Goal: Transaction & Acquisition: Purchase product/service

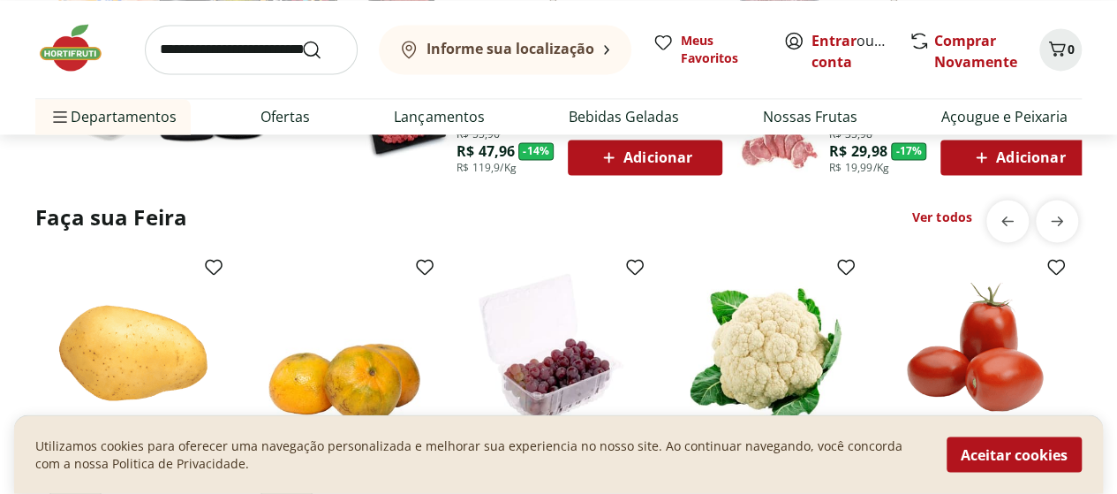
scroll to position [1307, 0]
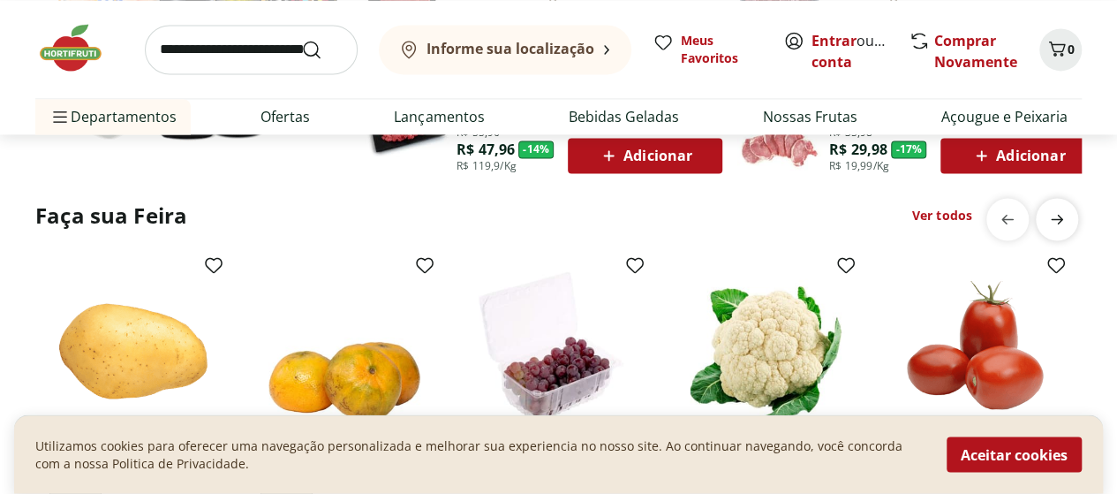
click at [1062, 225] on icon "next" at bounding box center [1057, 218] width 21 height 21
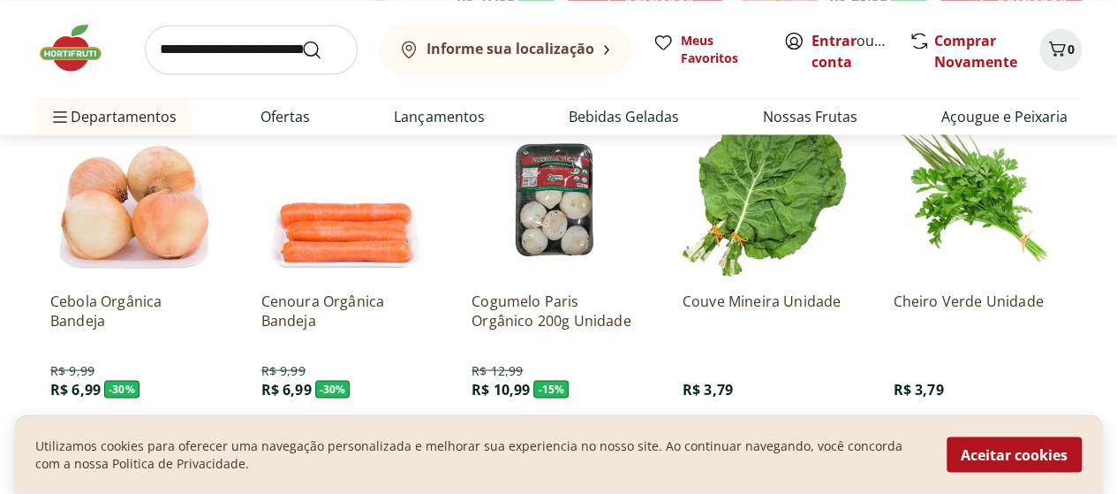
scroll to position [1507, 0]
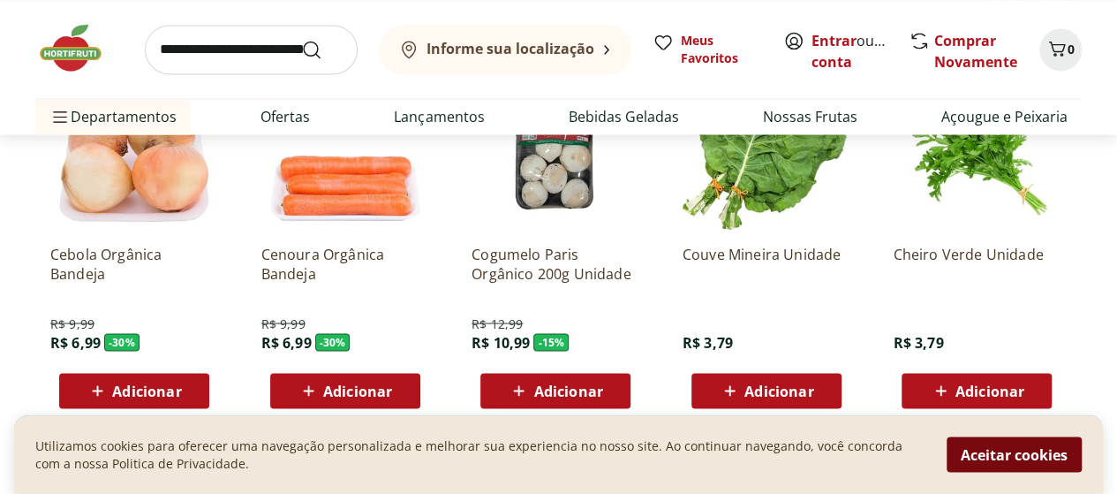
click at [1029, 455] on button "Aceitar cookies" at bounding box center [1014, 454] width 135 height 35
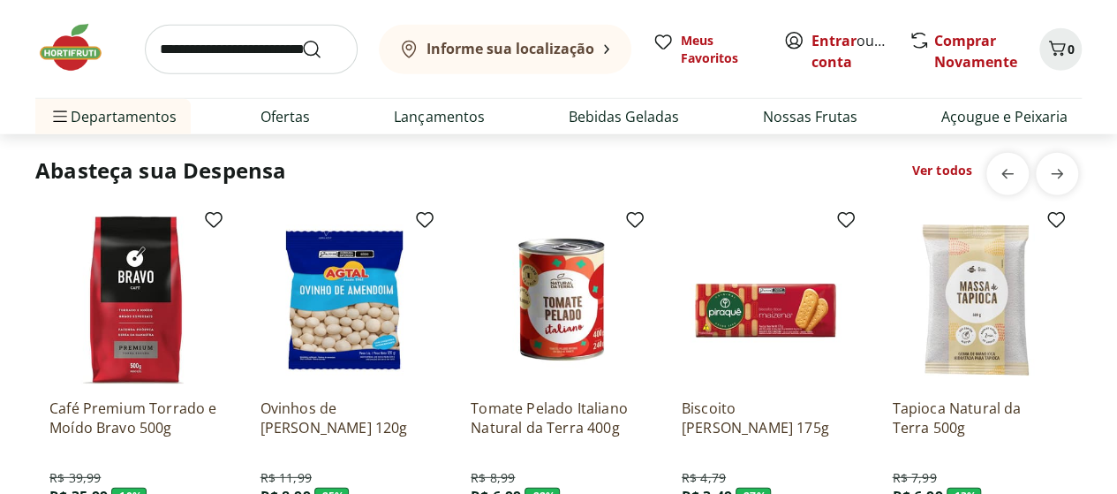
scroll to position [2355, 0]
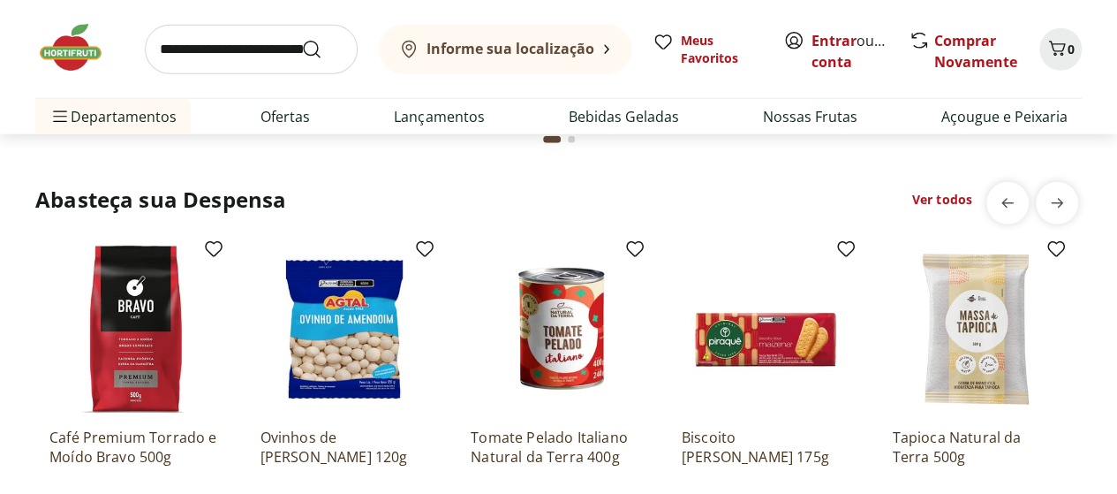
click at [947, 199] on link "Ver todos" at bounding box center [942, 200] width 60 height 18
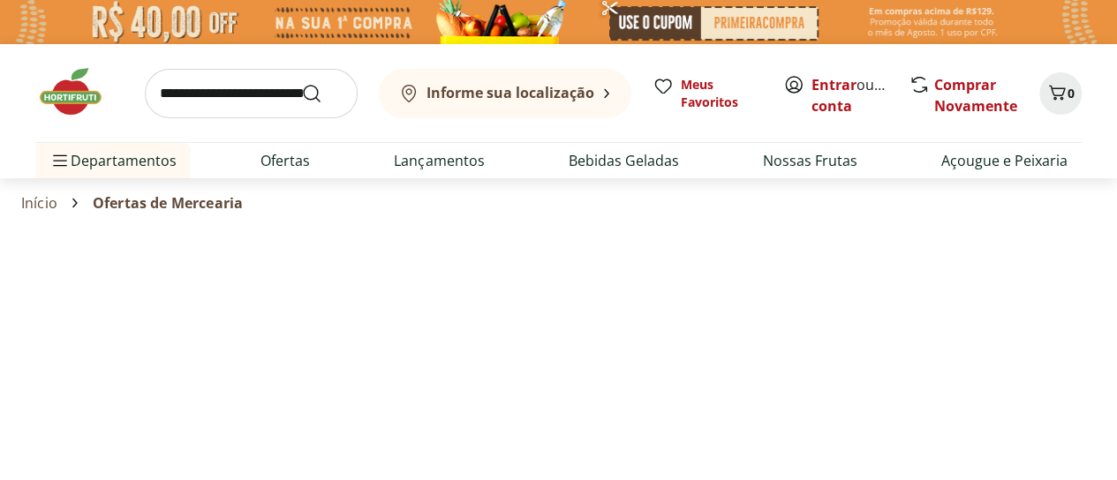
select select "**********"
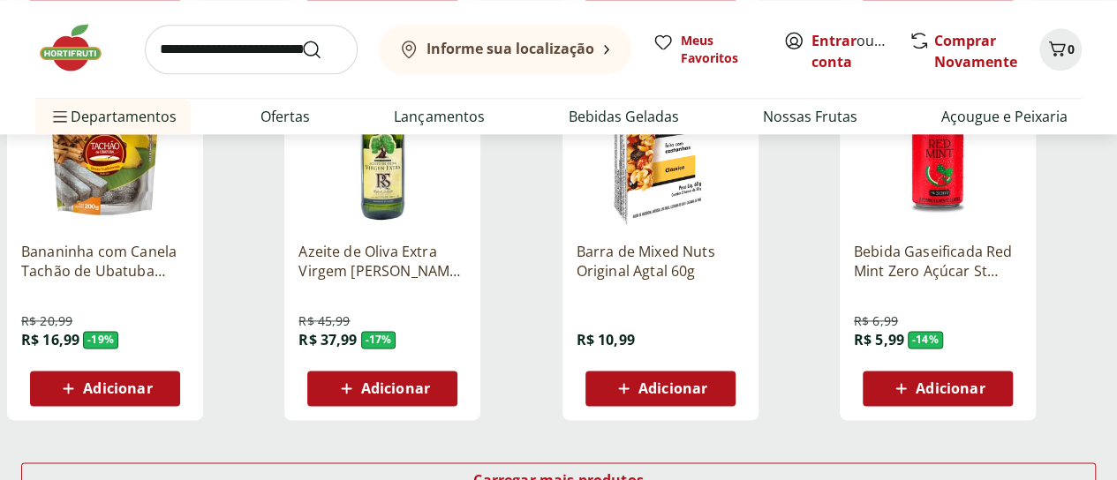
scroll to position [1095, 0]
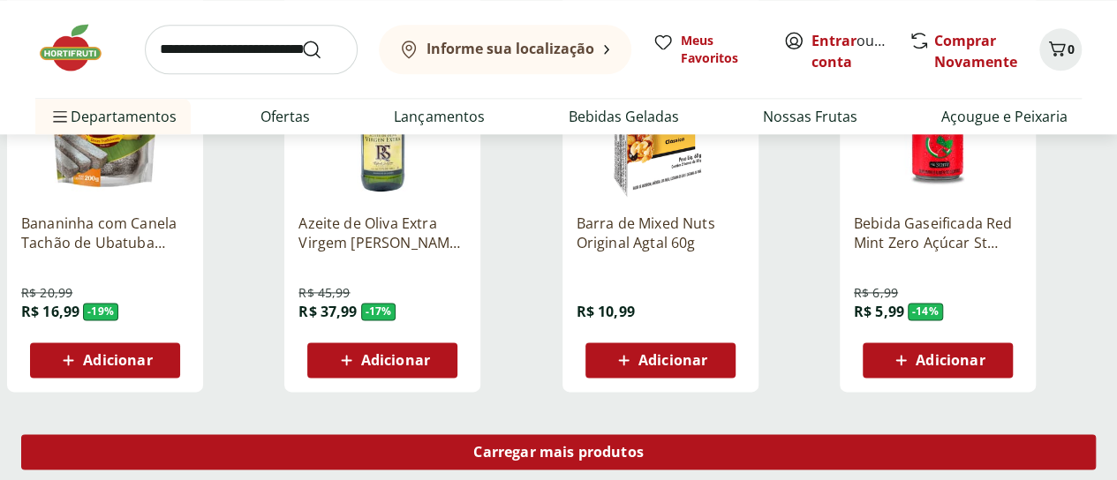
click at [644, 445] on span "Carregar mais produtos" at bounding box center [558, 452] width 170 height 14
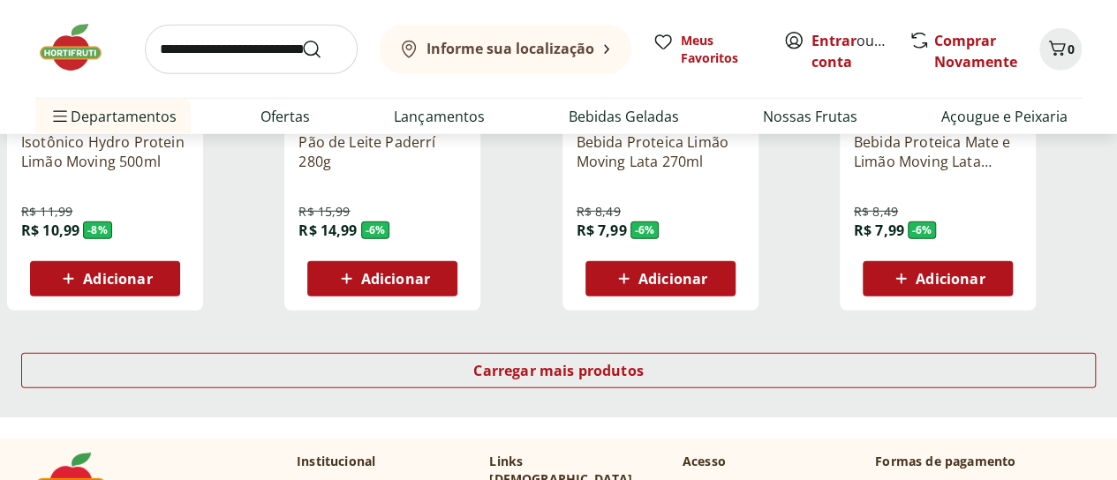
scroll to position [2332, 0]
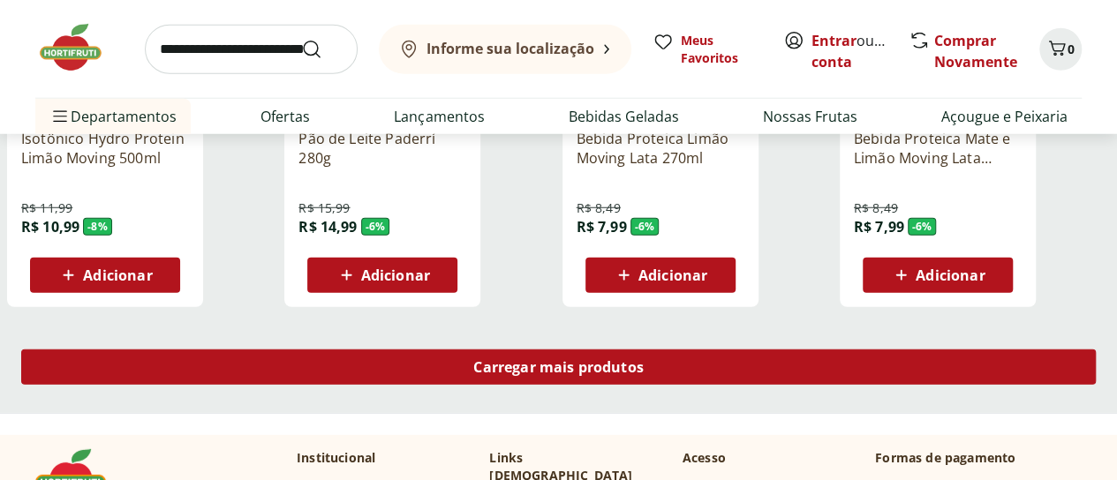
click at [695, 350] on div "Carregar mais produtos" at bounding box center [558, 367] width 1075 height 35
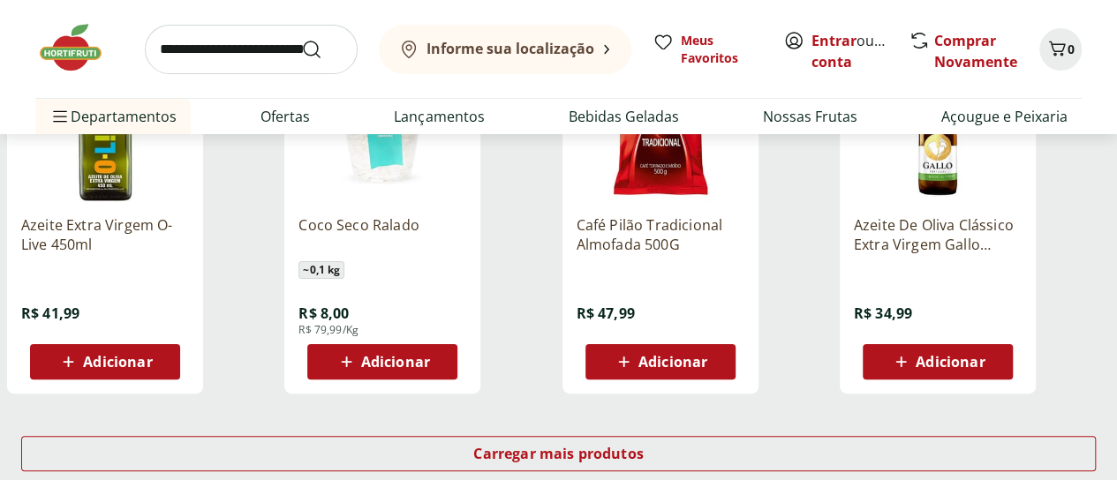
scroll to position [3427, 0]
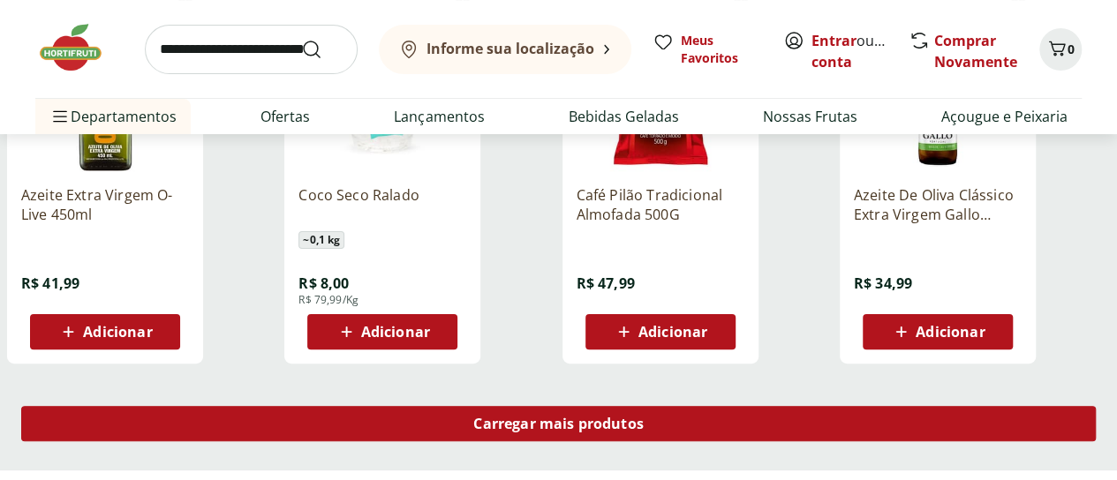
click at [644, 417] on span "Carregar mais produtos" at bounding box center [558, 424] width 170 height 14
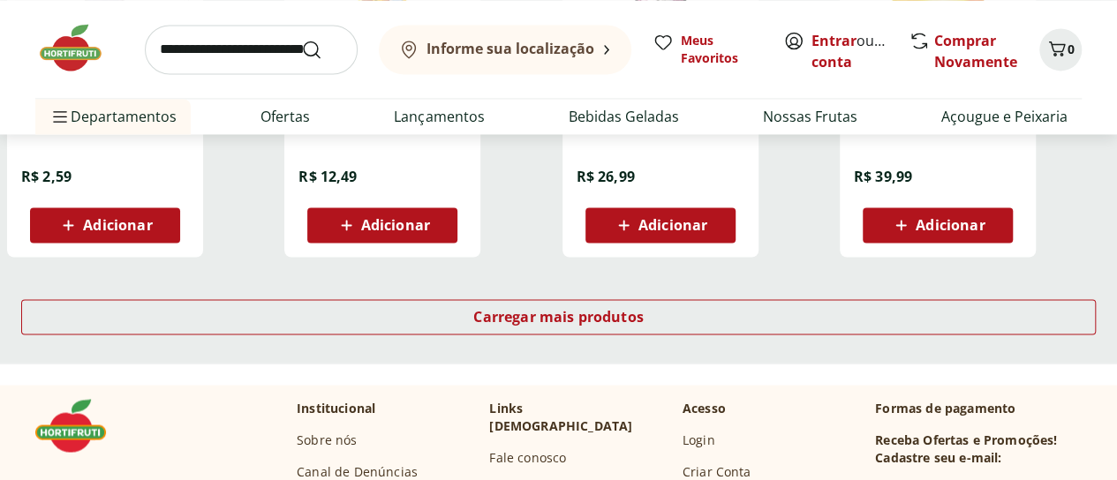
scroll to position [4686, 0]
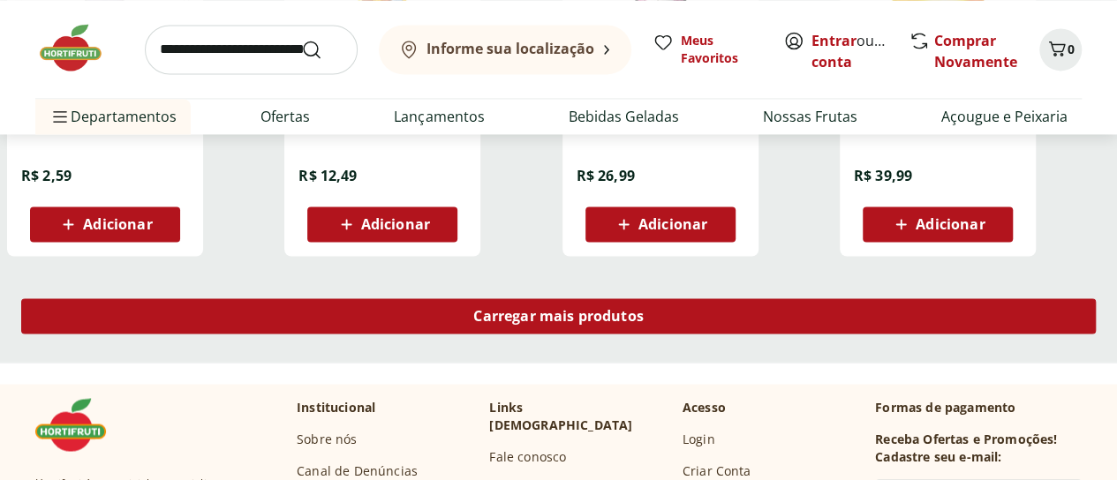
click at [644, 309] on span "Carregar mais produtos" at bounding box center [558, 316] width 170 height 14
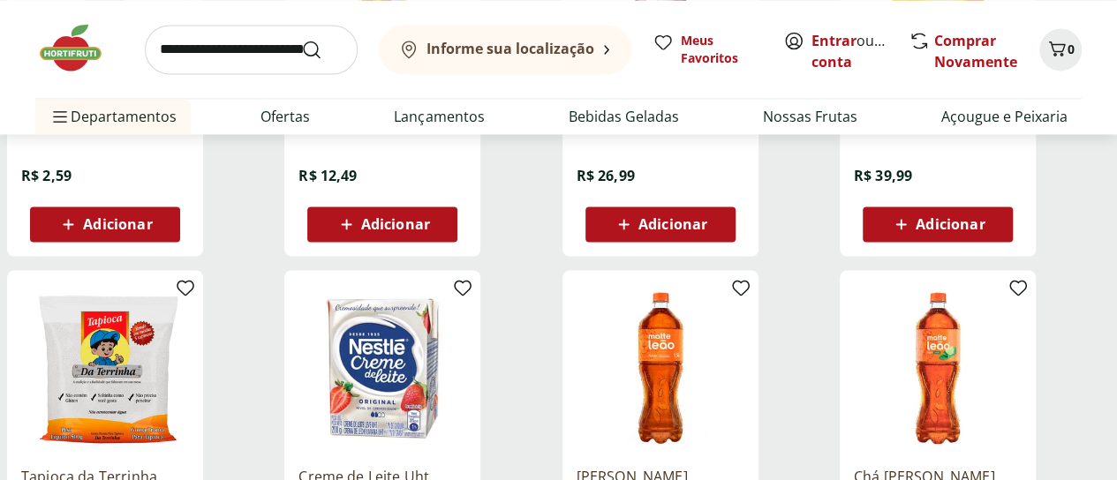
click at [719, 270] on div "[PERSON_NAME] Original 1,5l R$ 7,99 Adicionar" at bounding box center [661, 457] width 196 height 374
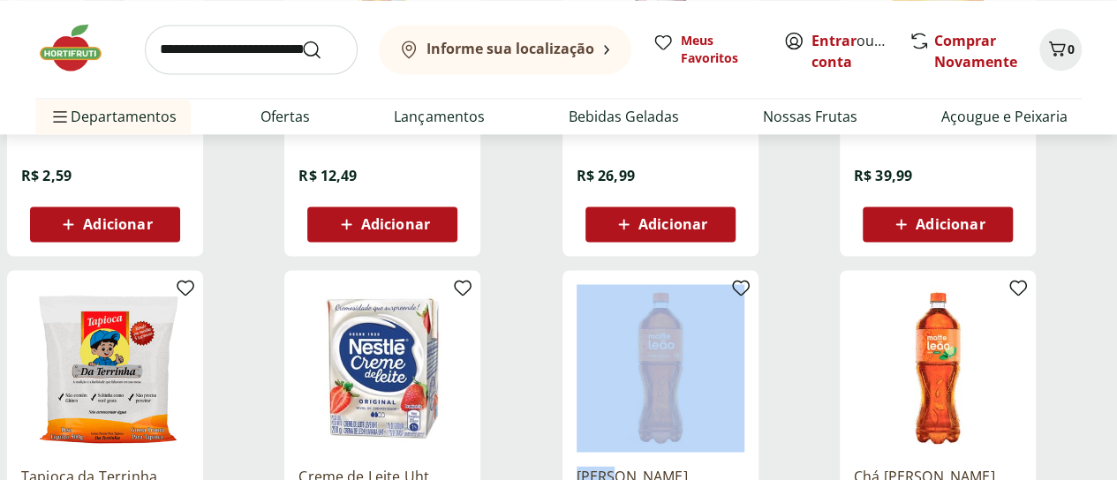
click at [719, 270] on div "[PERSON_NAME] Original 1,5l R$ 7,99 Adicionar" at bounding box center [661, 457] width 196 height 374
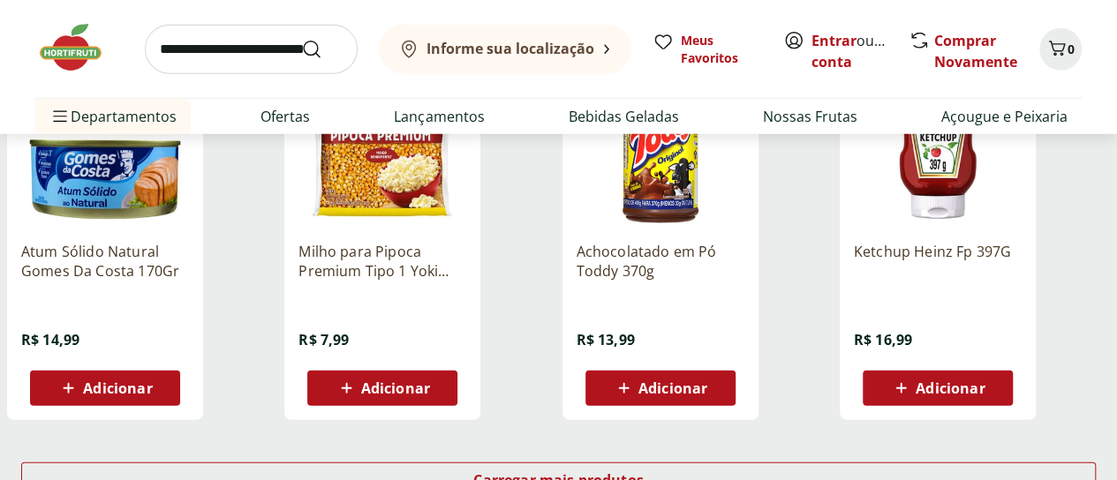
scroll to position [5653, 0]
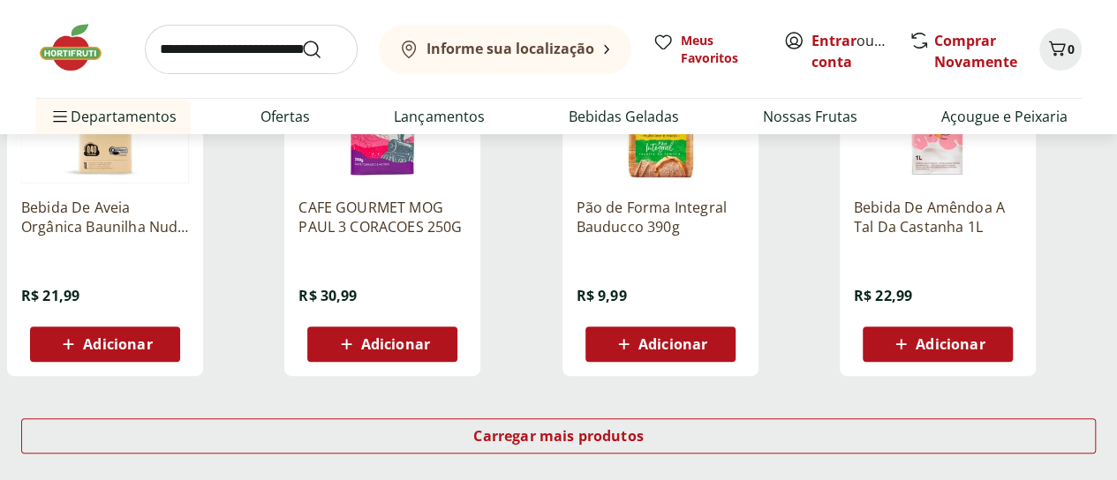
scroll to position [6878, 0]
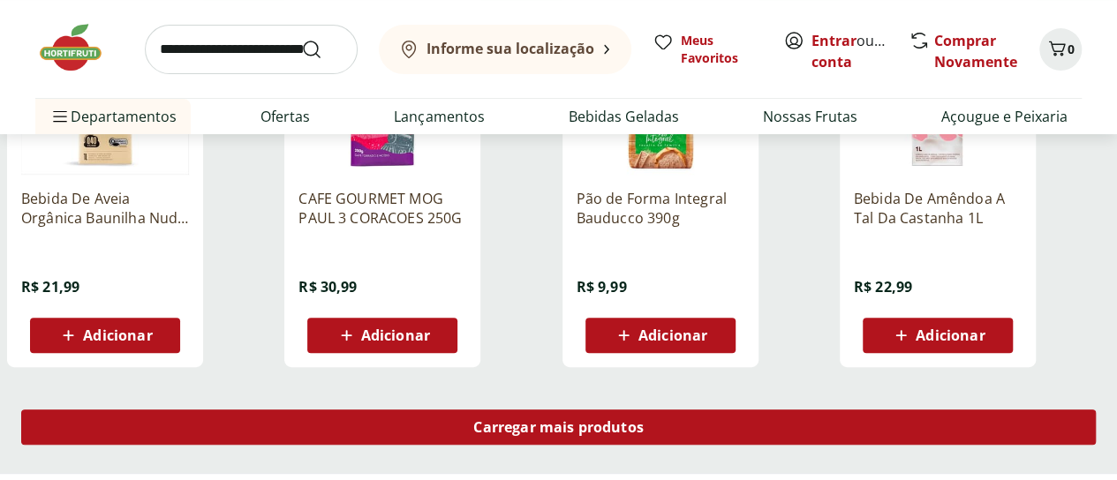
click at [644, 420] on span "Carregar mais produtos" at bounding box center [558, 427] width 170 height 14
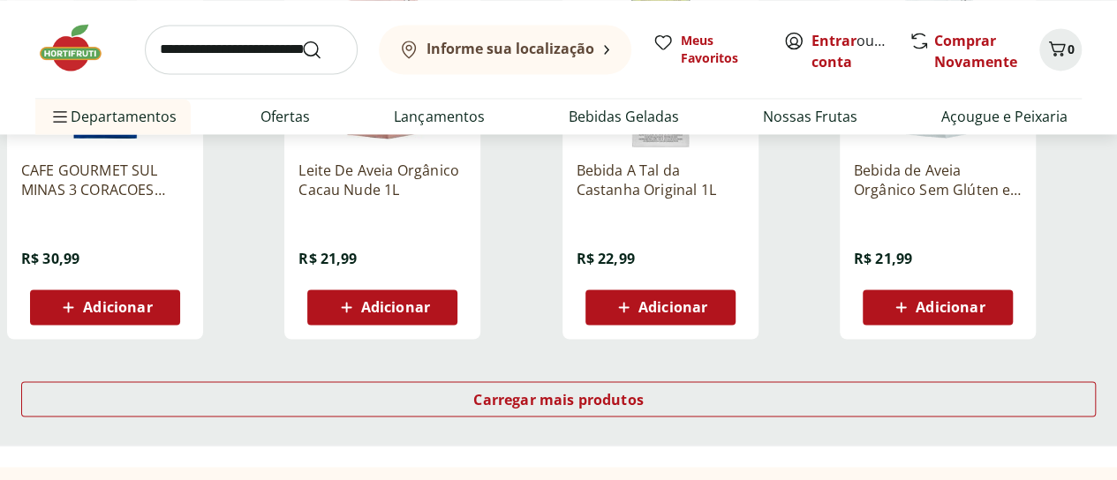
scroll to position [8080, 0]
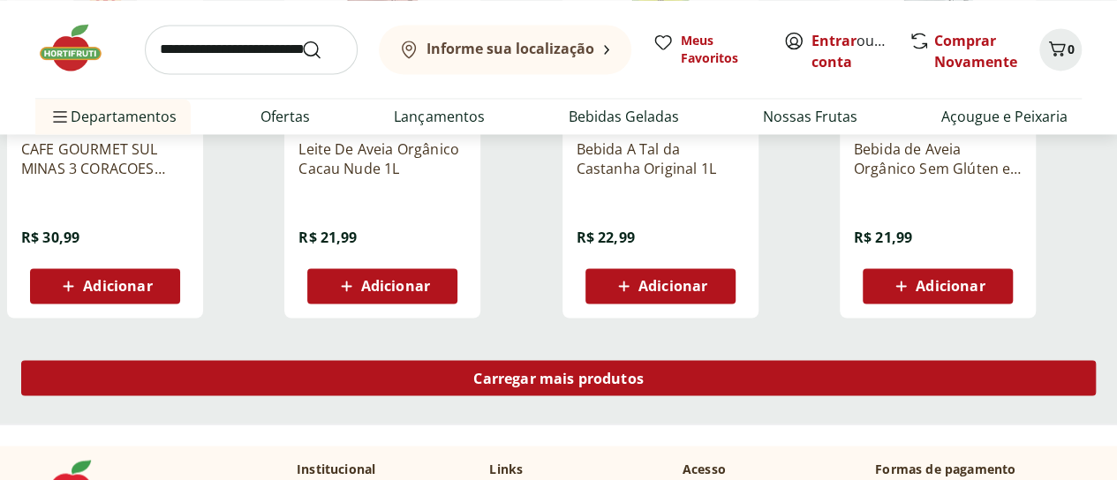
click at [644, 371] on span "Carregar mais produtos" at bounding box center [558, 378] width 170 height 14
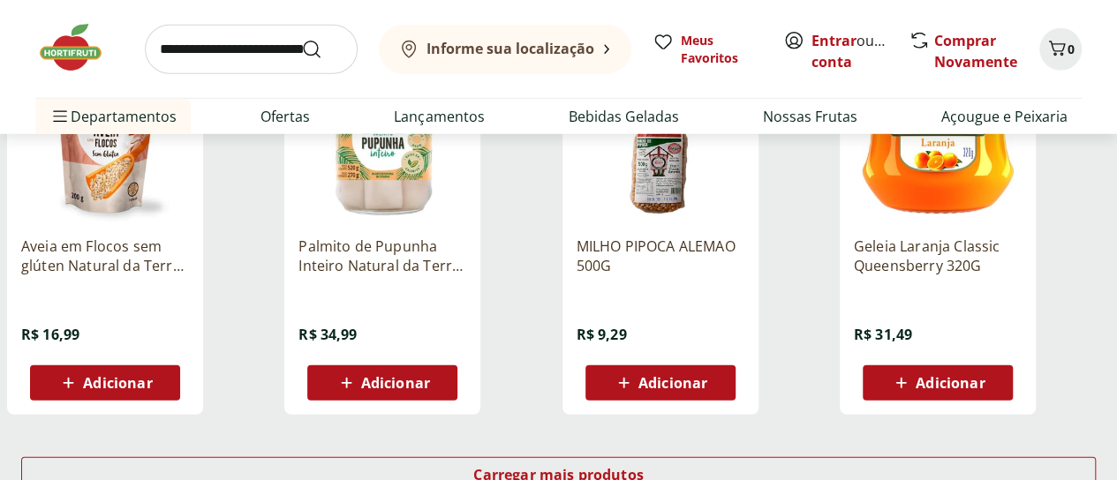
scroll to position [9140, 0]
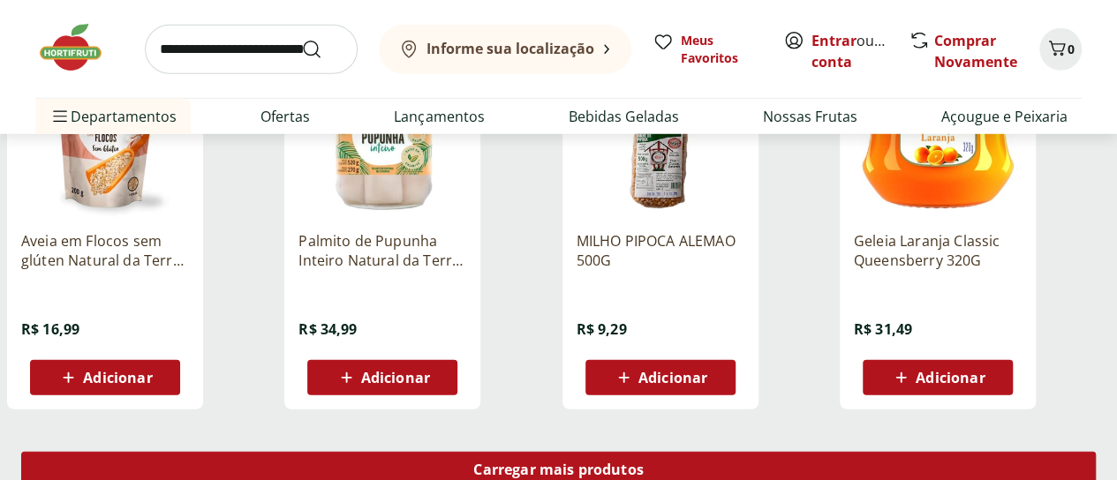
click at [644, 463] on span "Carregar mais produtos" at bounding box center [558, 470] width 170 height 14
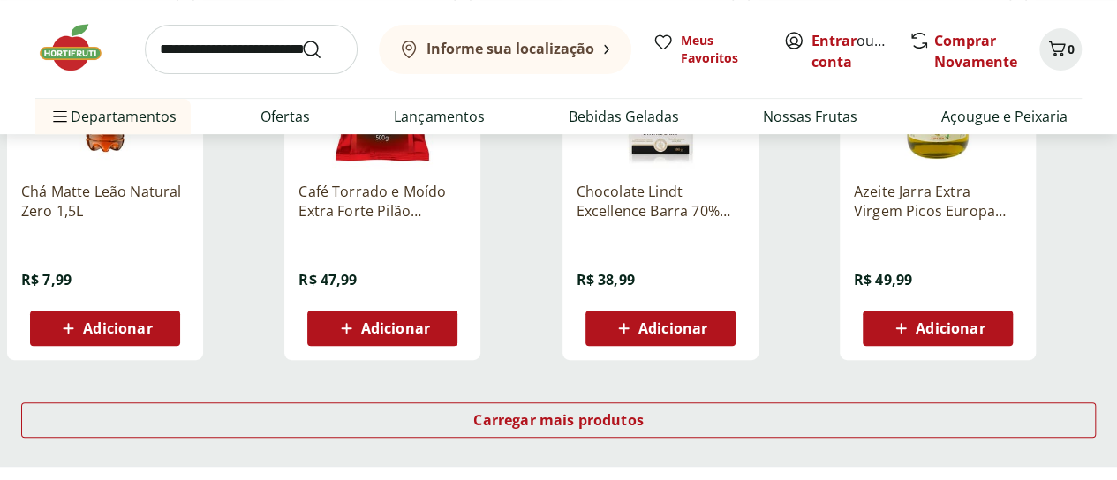
scroll to position [10376, 0]
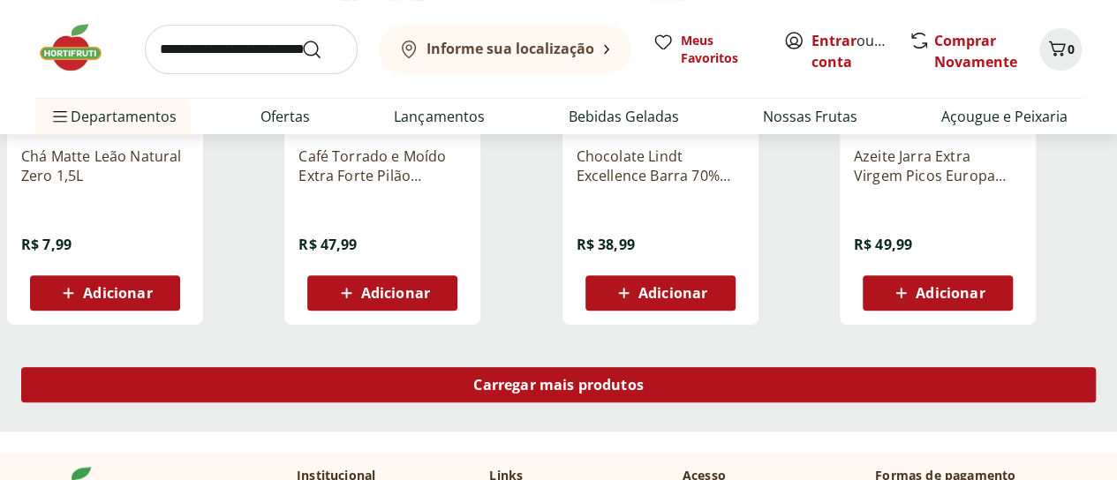
click at [644, 378] on span "Carregar mais produtos" at bounding box center [558, 385] width 170 height 14
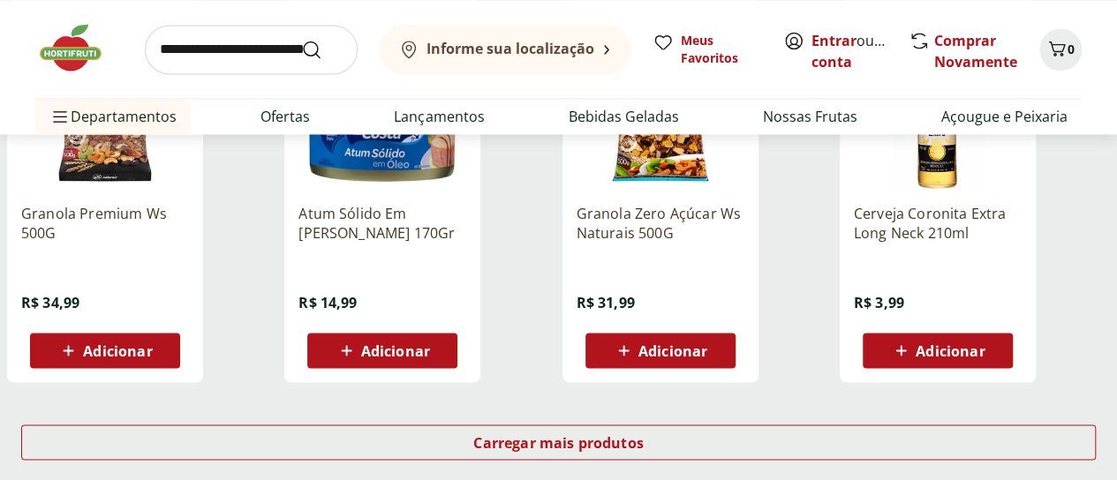
scroll to position [11471, 0]
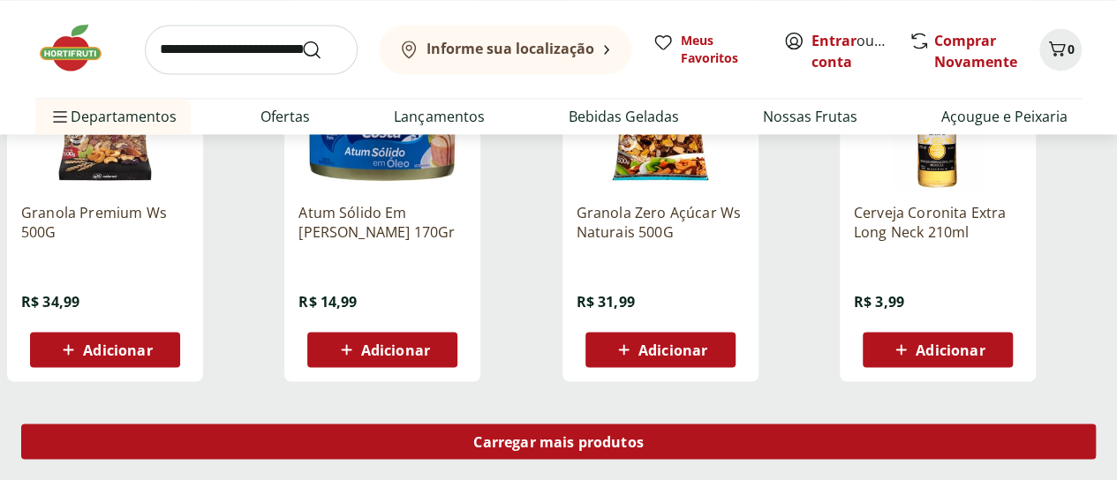
click at [644, 435] on span "Carregar mais produtos" at bounding box center [558, 442] width 170 height 14
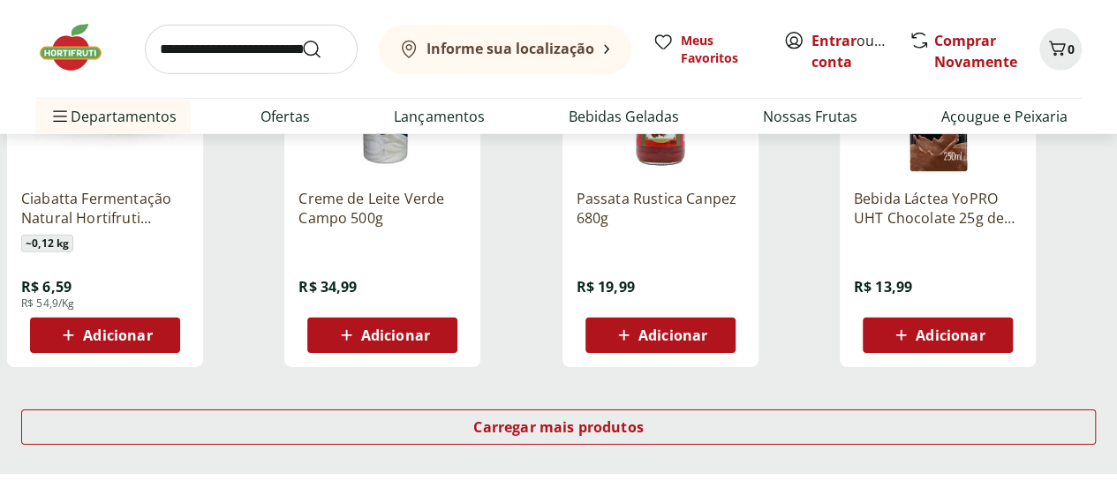
scroll to position [12672, 0]
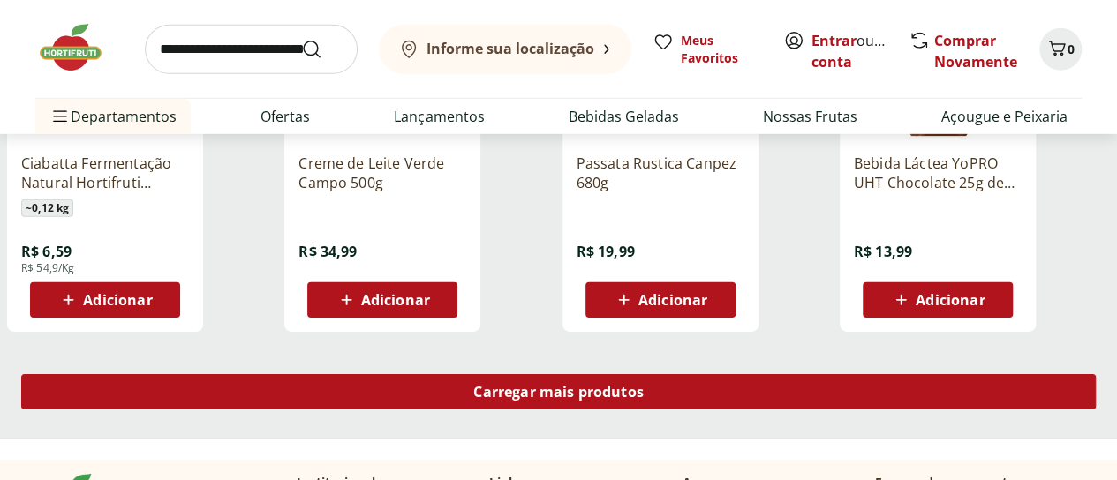
click at [644, 385] on span "Carregar mais produtos" at bounding box center [558, 392] width 170 height 14
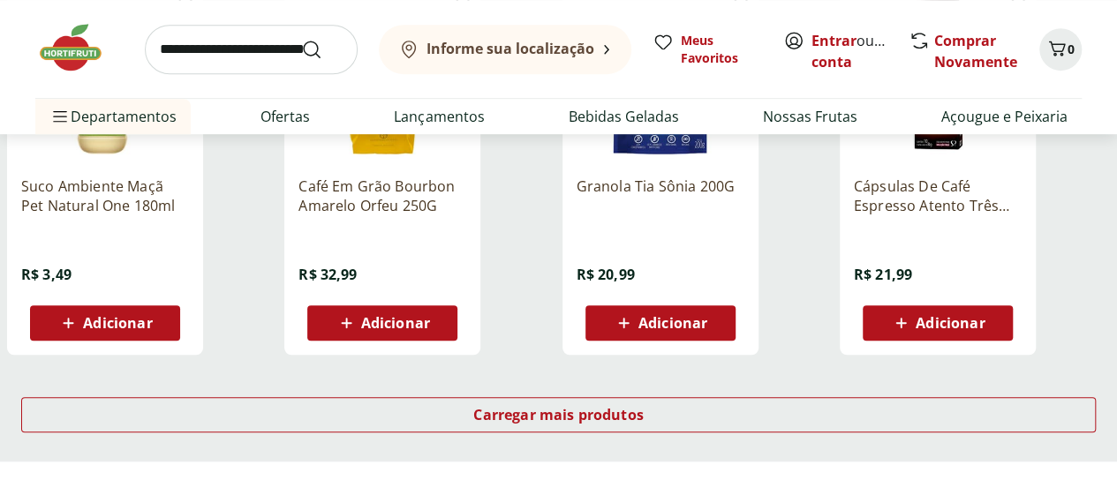
scroll to position [13803, 0]
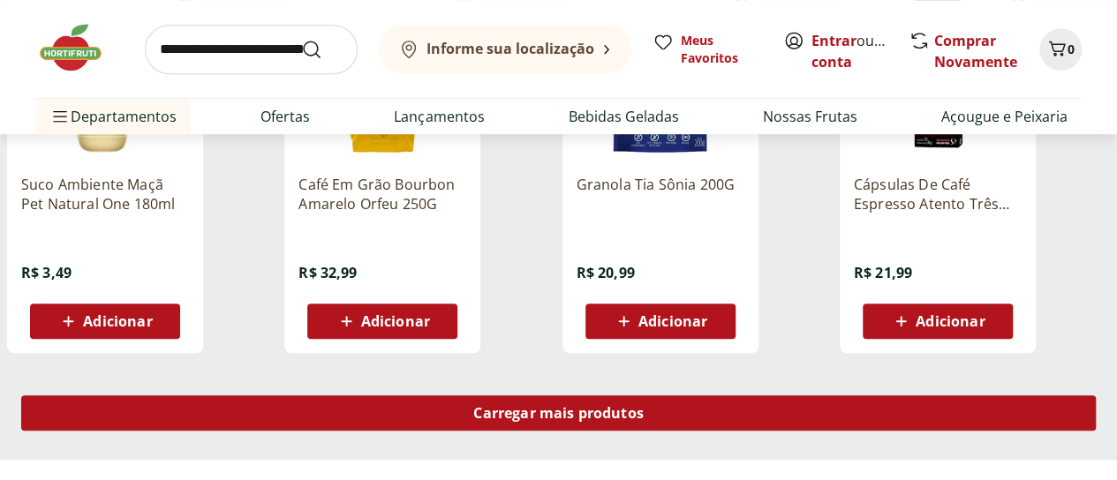
click at [644, 406] on span "Carregar mais produtos" at bounding box center [558, 413] width 170 height 14
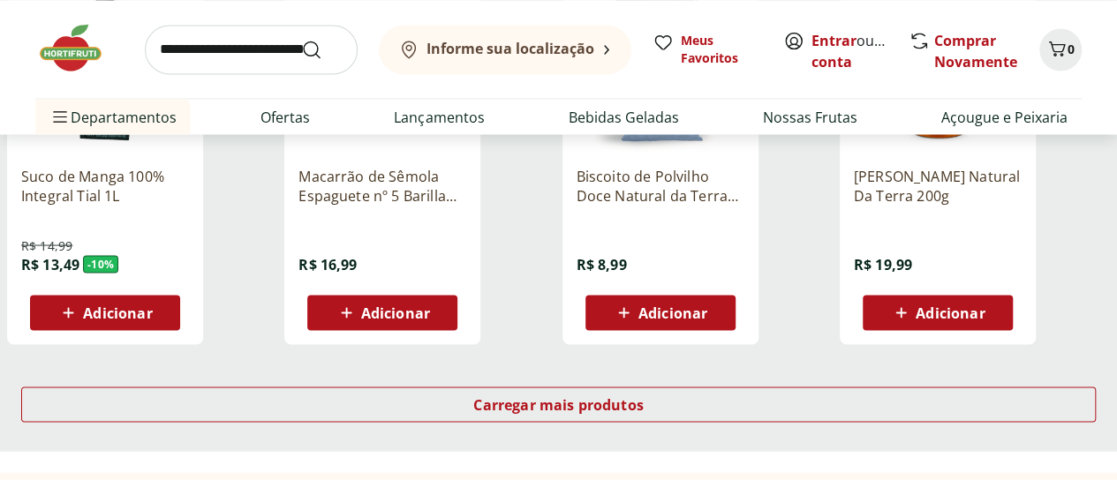
scroll to position [14969, 0]
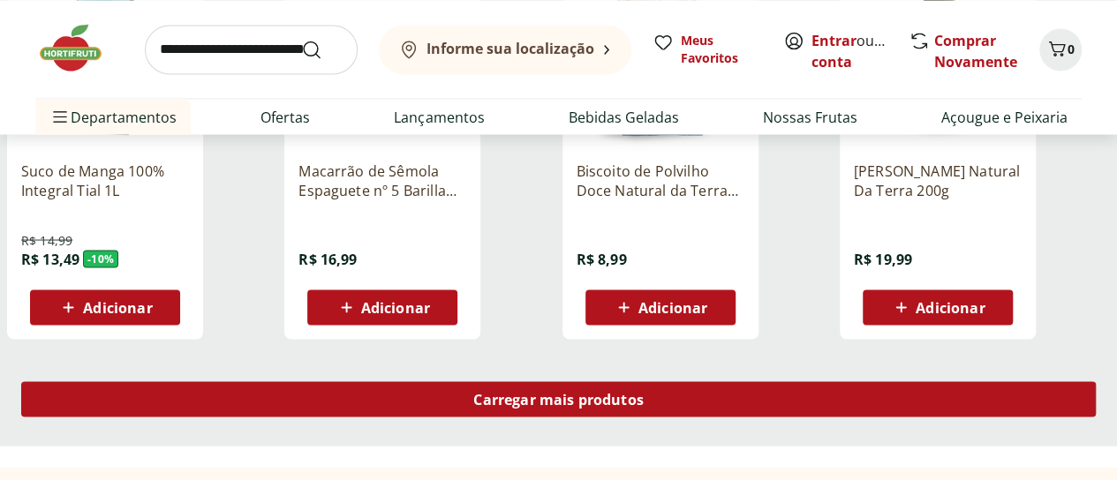
click at [644, 392] on span "Carregar mais produtos" at bounding box center [558, 399] width 170 height 14
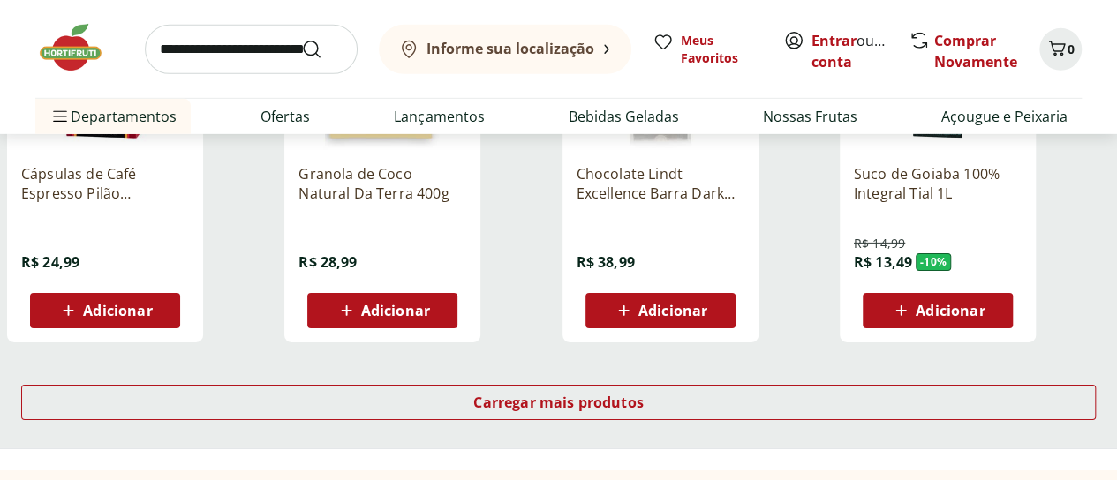
scroll to position [16135, 0]
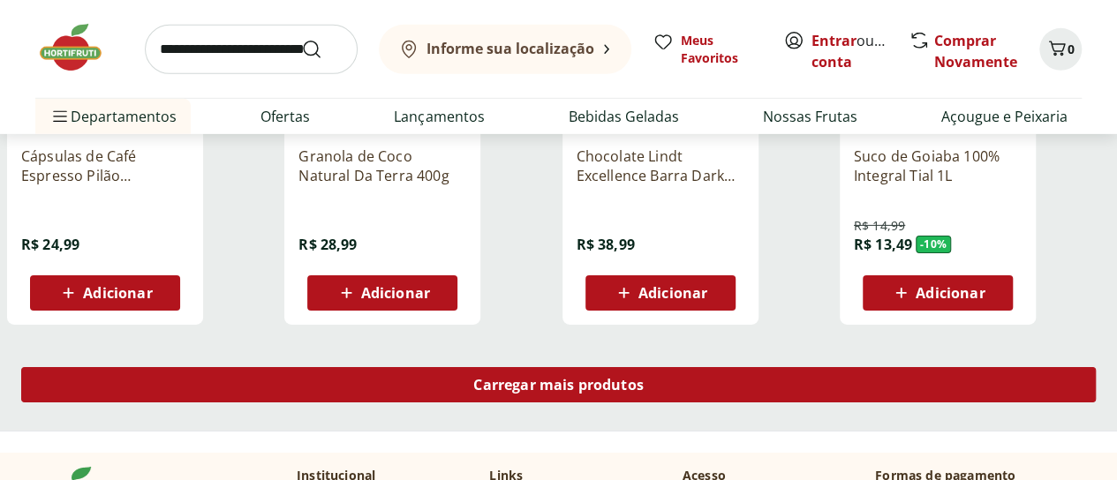
click at [644, 378] on span "Carregar mais produtos" at bounding box center [558, 385] width 170 height 14
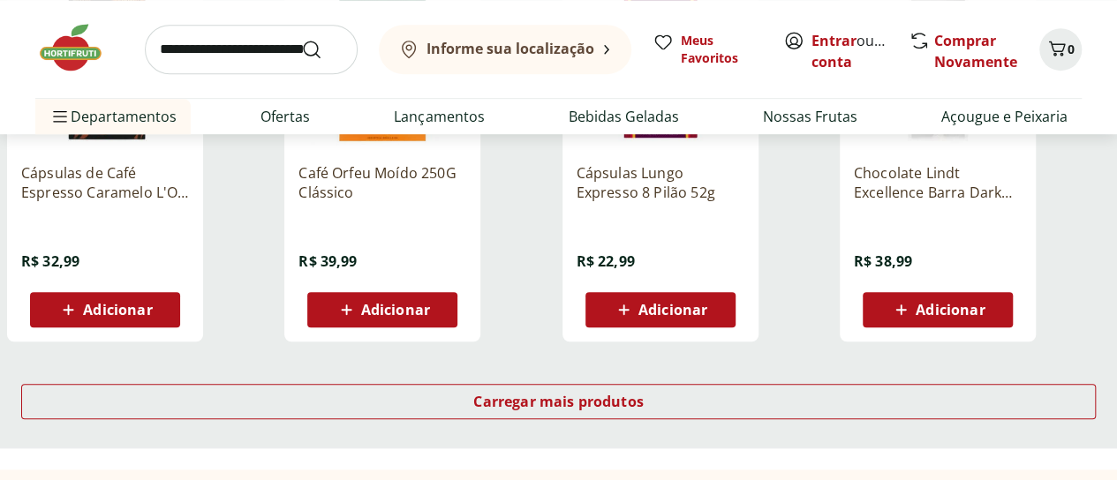
scroll to position [17277, 0]
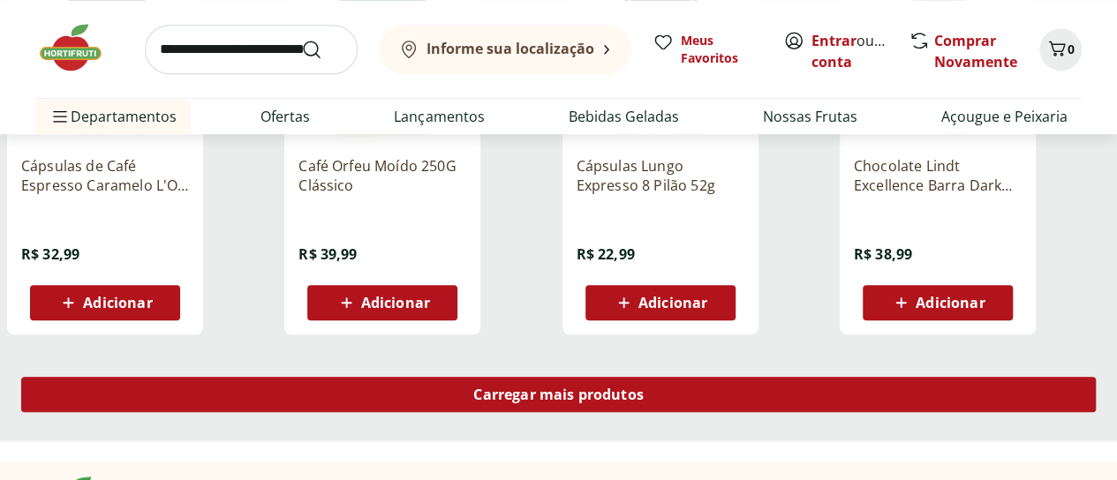
click at [644, 388] on span "Carregar mais produtos" at bounding box center [558, 395] width 170 height 14
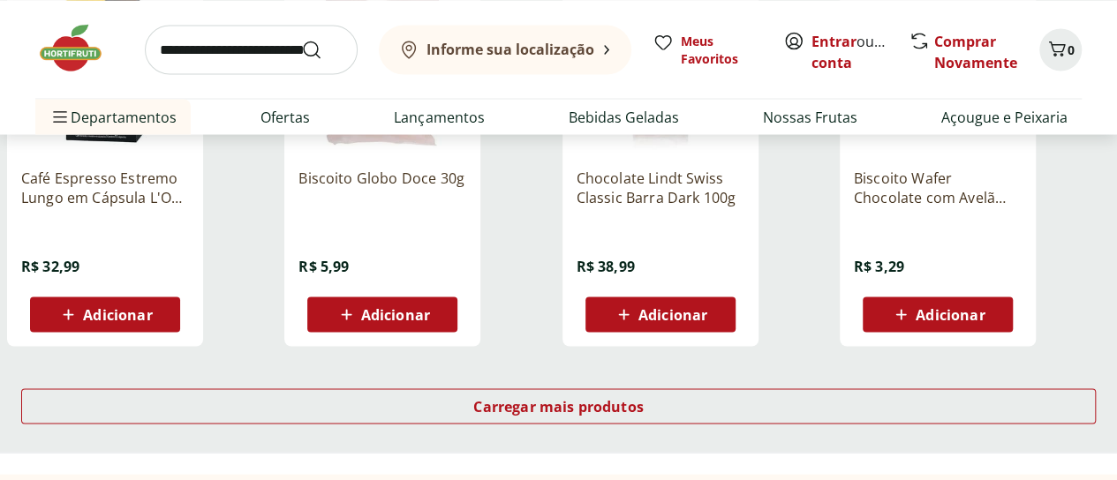
scroll to position [18442, 0]
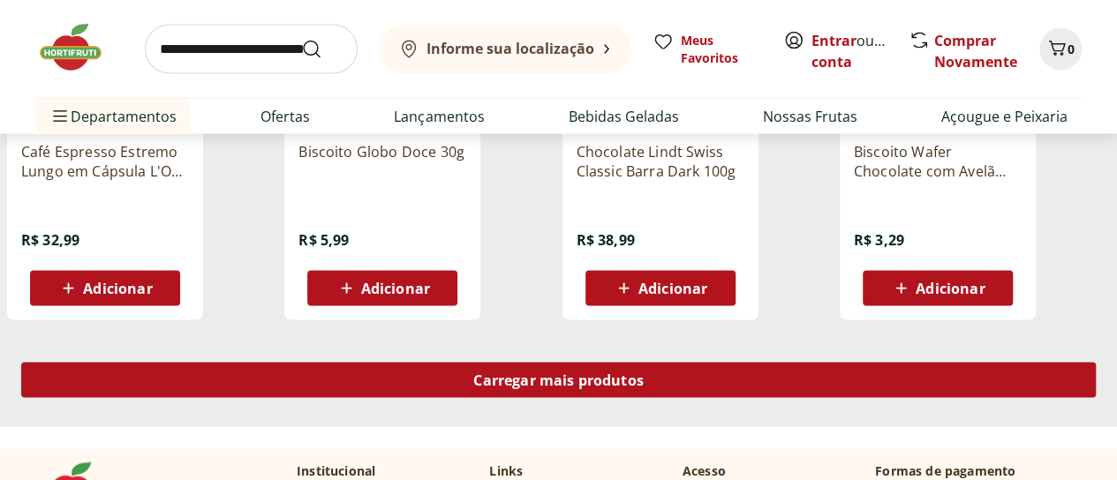
click at [776, 363] on div "Carregar mais produtos" at bounding box center [558, 380] width 1075 height 35
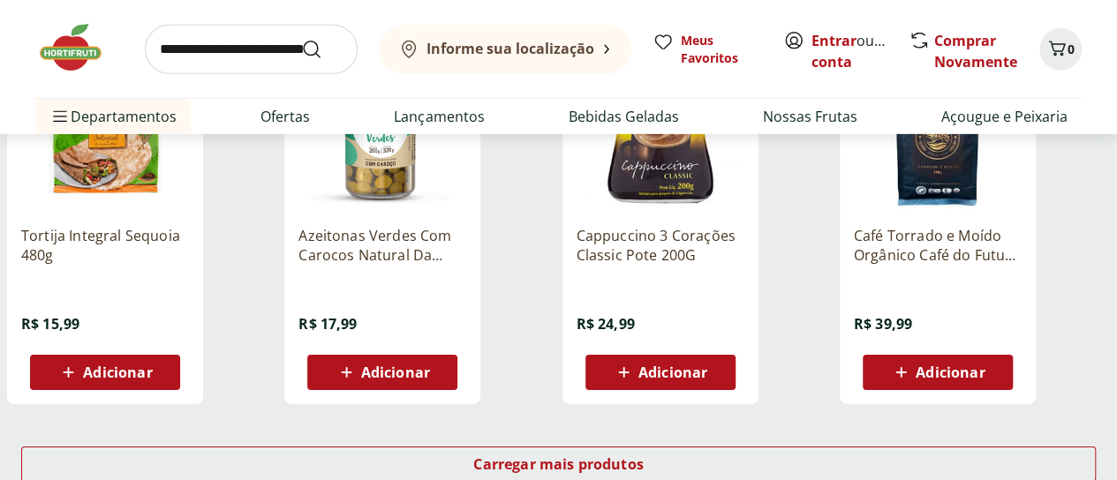
scroll to position [19514, 0]
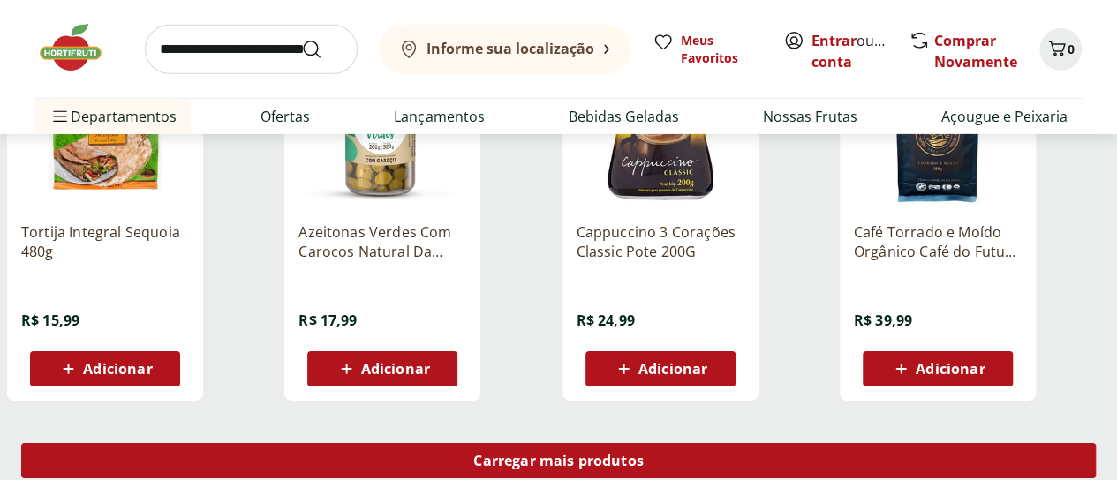
click at [644, 454] on span "Carregar mais produtos" at bounding box center [558, 461] width 170 height 14
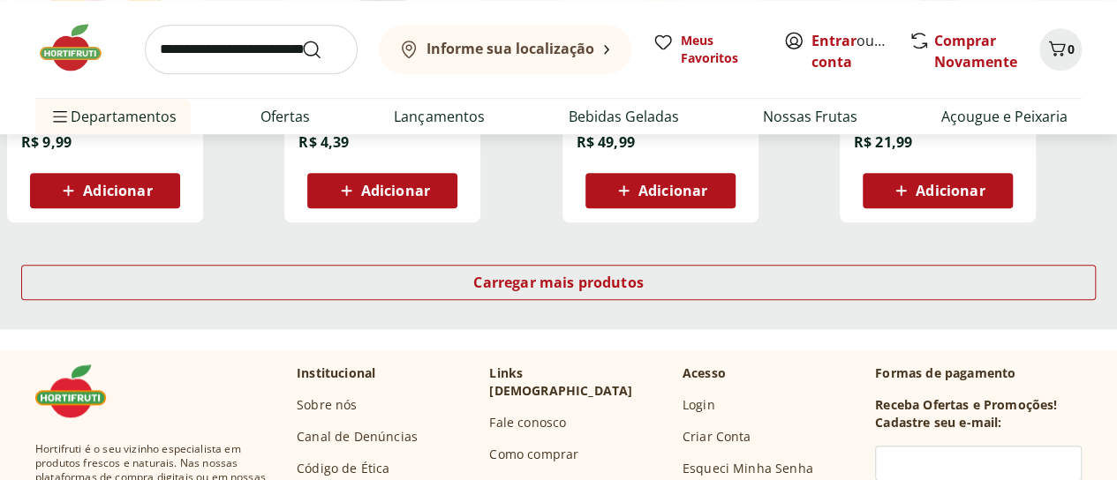
scroll to position [20855, 0]
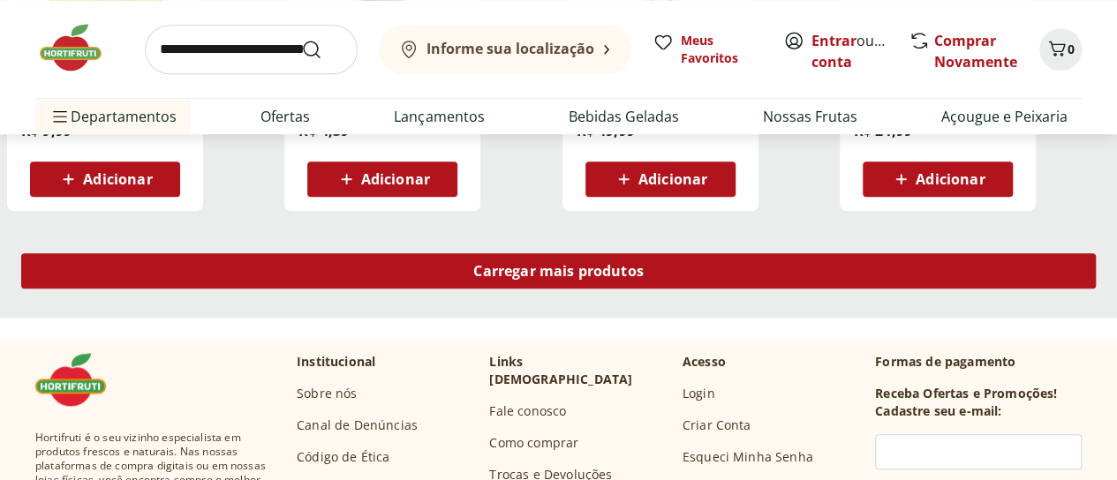
click at [644, 264] on span "Carregar mais produtos" at bounding box center [558, 271] width 170 height 14
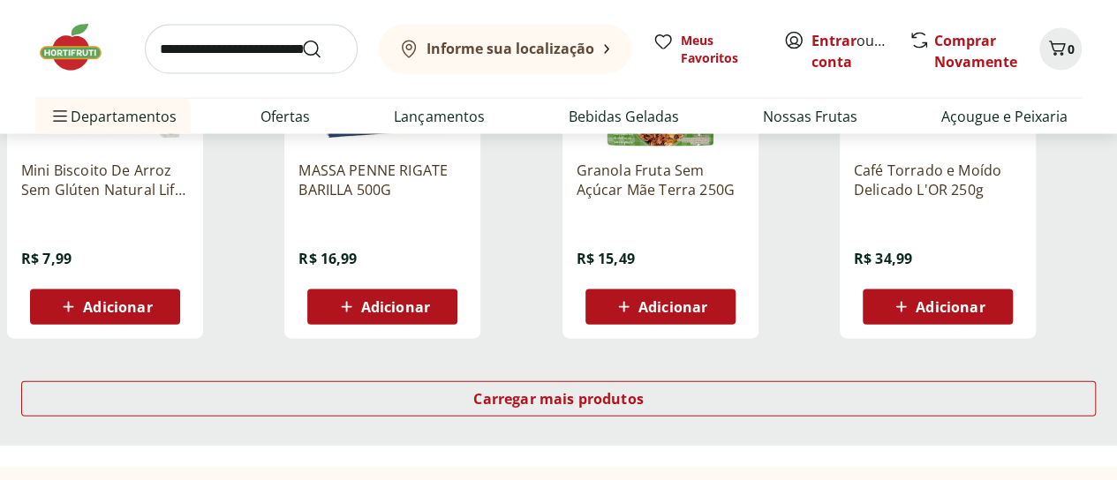
scroll to position [21880, 0]
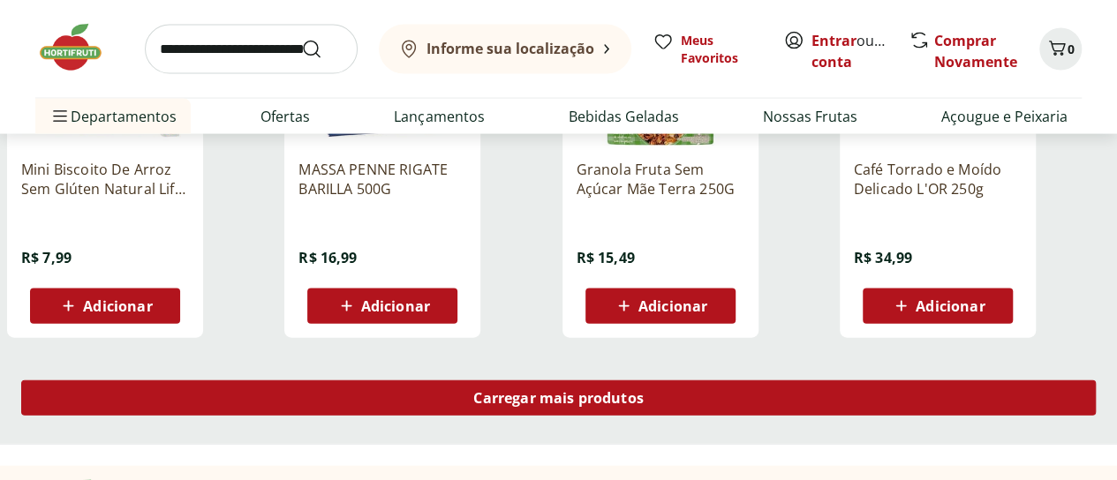
click at [644, 391] on span "Carregar mais produtos" at bounding box center [558, 398] width 170 height 14
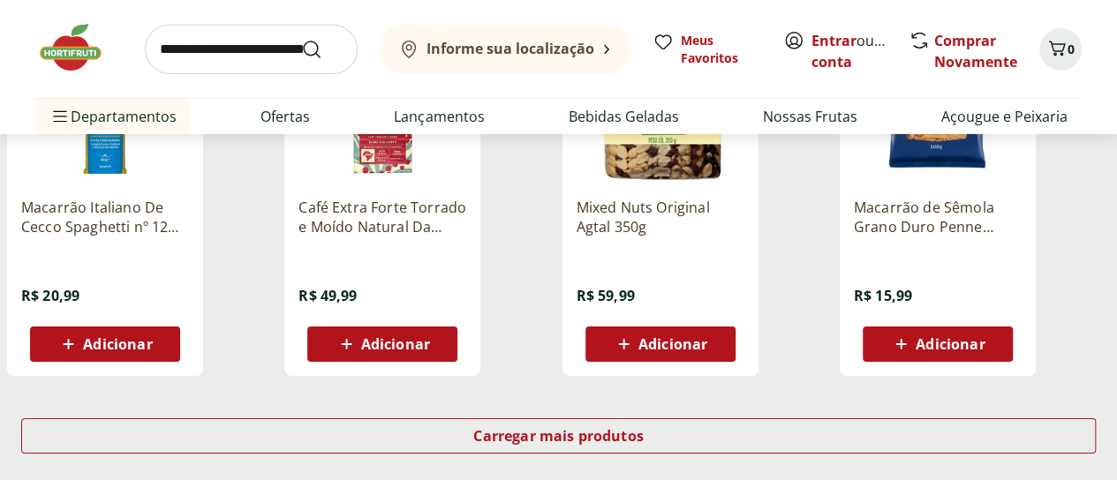
scroll to position [23010, 0]
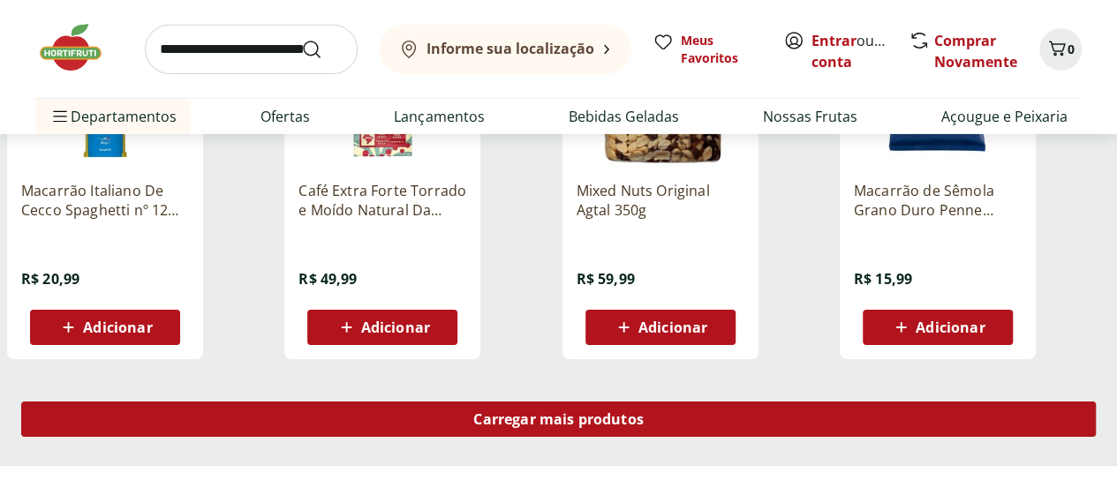
click at [760, 402] on div "Carregar mais produtos" at bounding box center [558, 419] width 1075 height 35
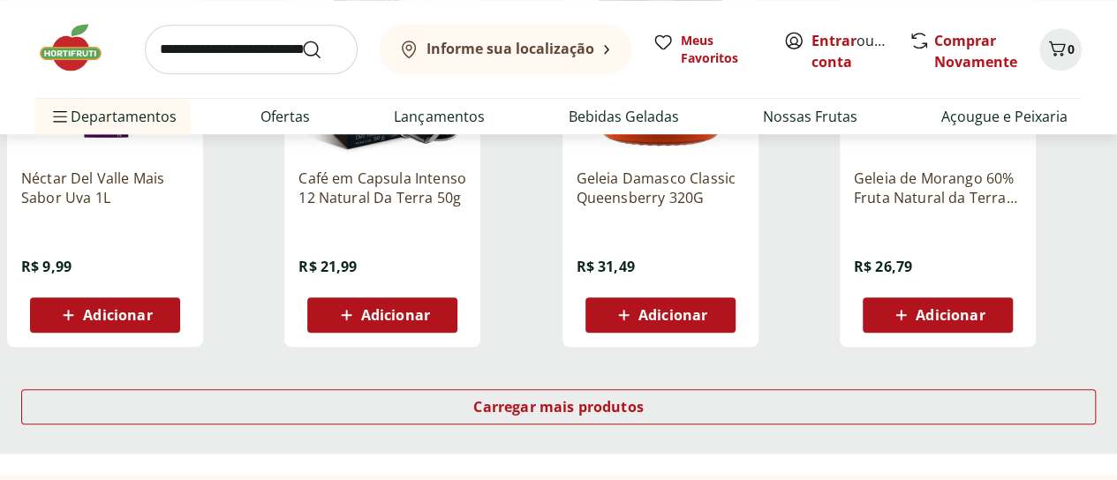
scroll to position [24176, 0]
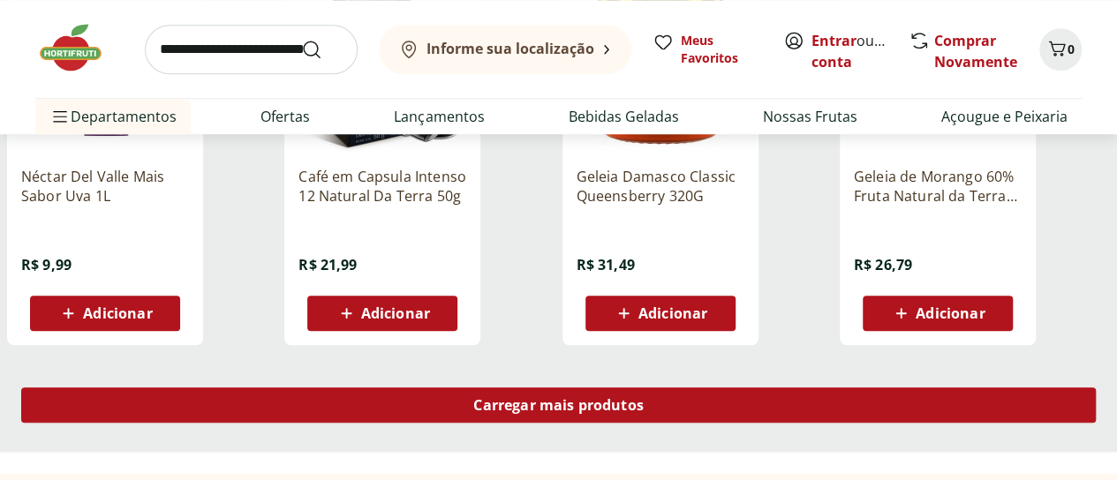
click at [644, 398] on span "Carregar mais produtos" at bounding box center [558, 405] width 170 height 14
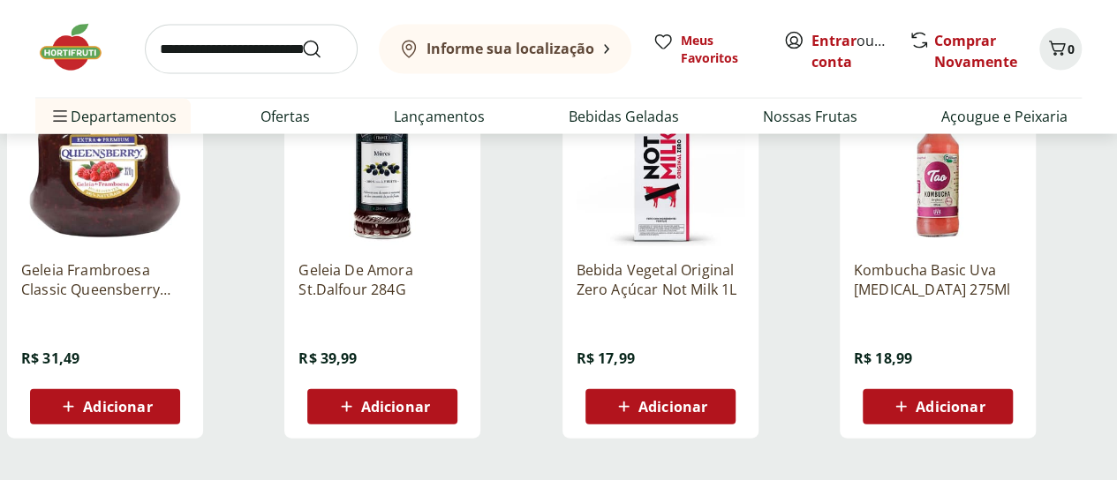
scroll to position [25236, 0]
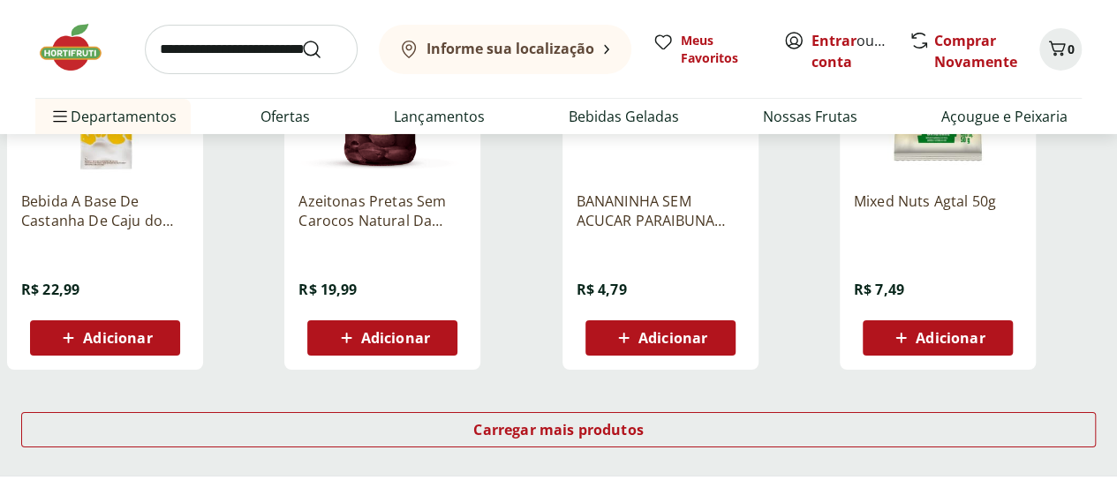
scroll to position [26472, 0]
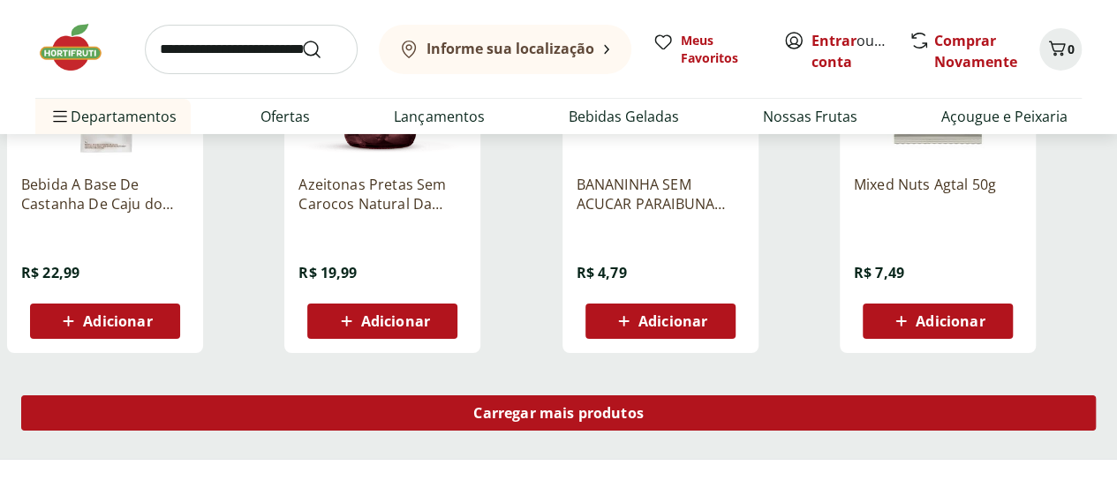
click at [622, 406] on span "Carregar mais produtos" at bounding box center [558, 413] width 170 height 14
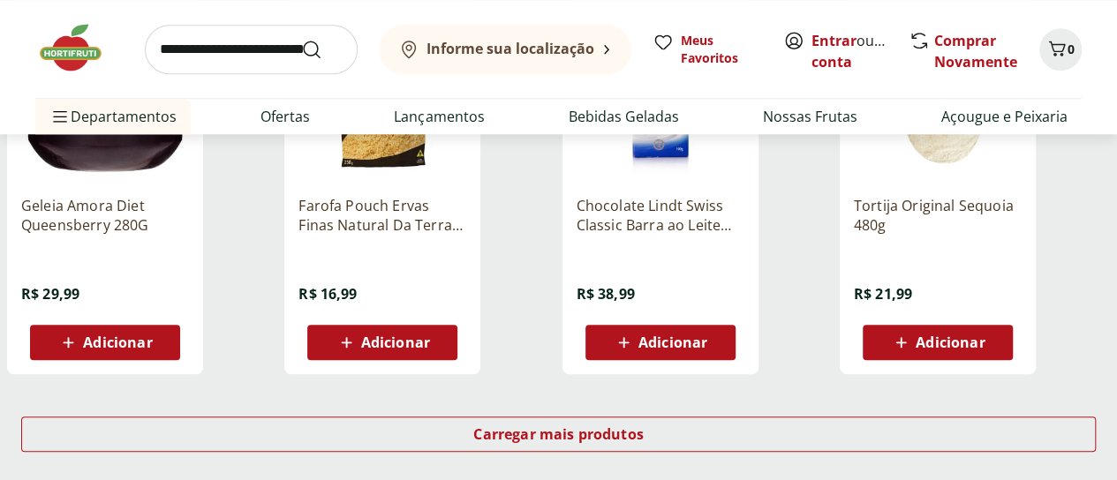
scroll to position [27638, 0]
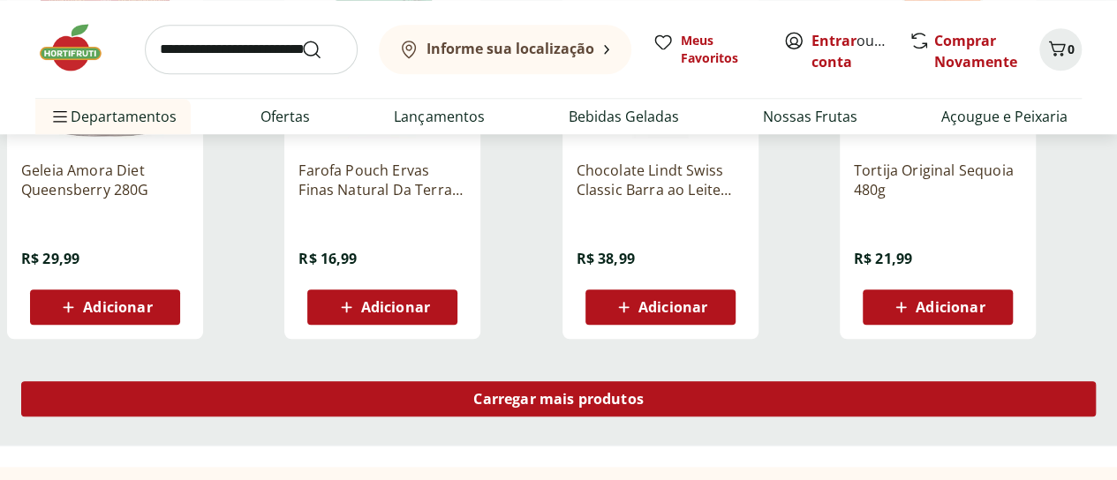
click at [644, 392] on span "Carregar mais produtos" at bounding box center [558, 399] width 170 height 14
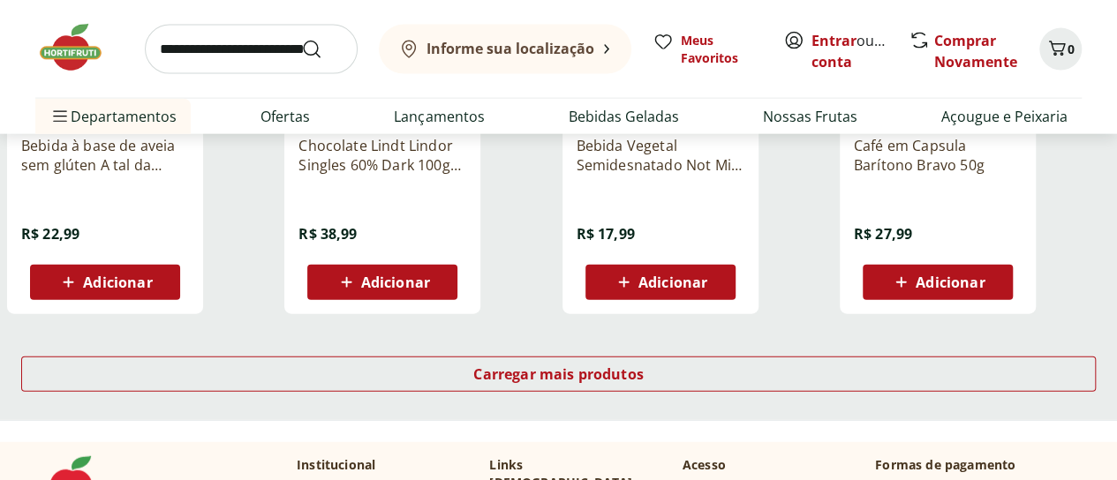
scroll to position [28816, 0]
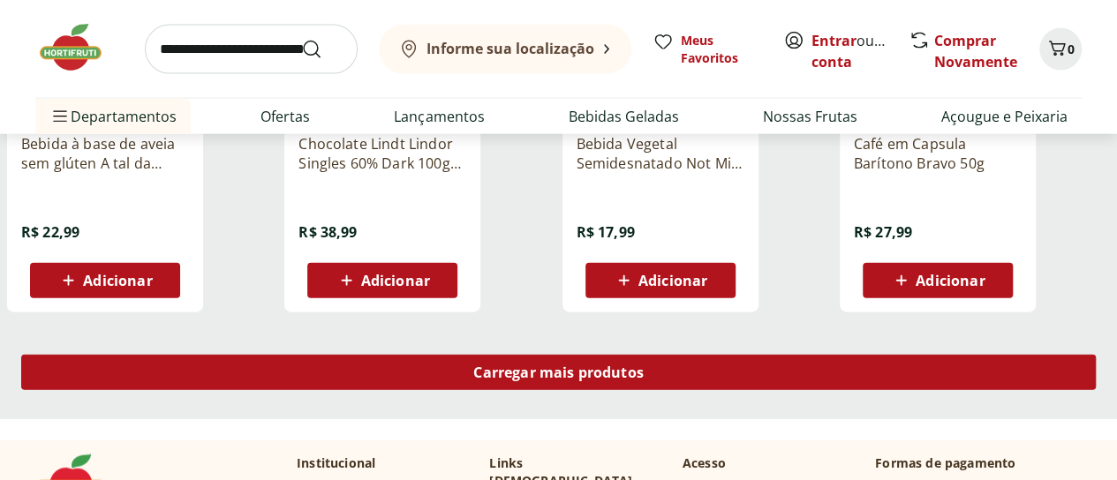
click at [644, 366] on span "Carregar mais produtos" at bounding box center [558, 373] width 170 height 14
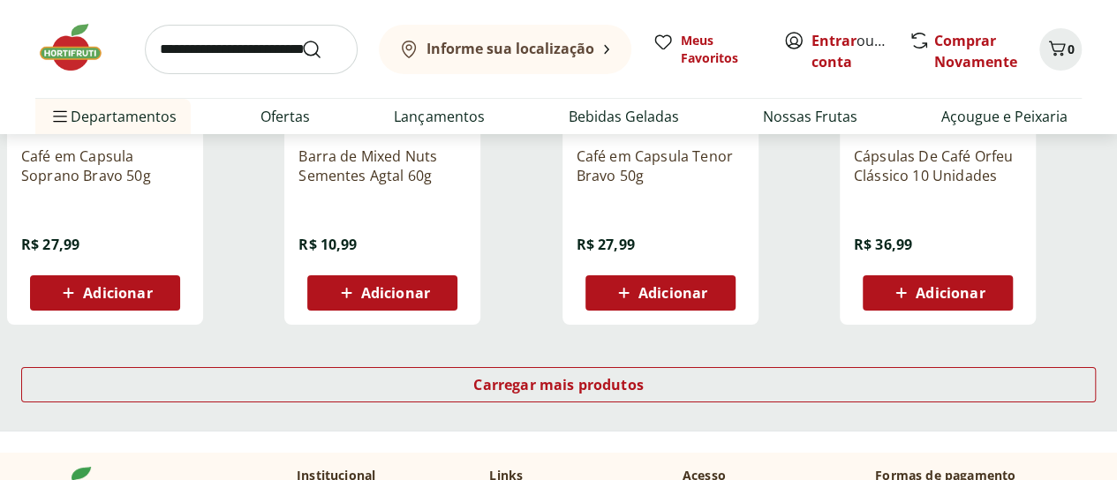
scroll to position [29969, 0]
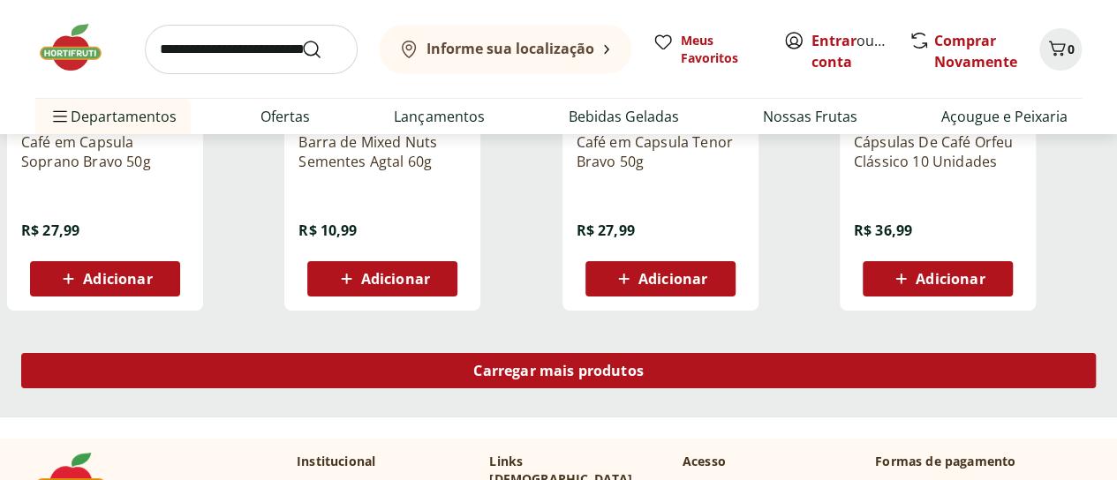
click at [682, 353] on div "Carregar mais produtos" at bounding box center [558, 370] width 1075 height 35
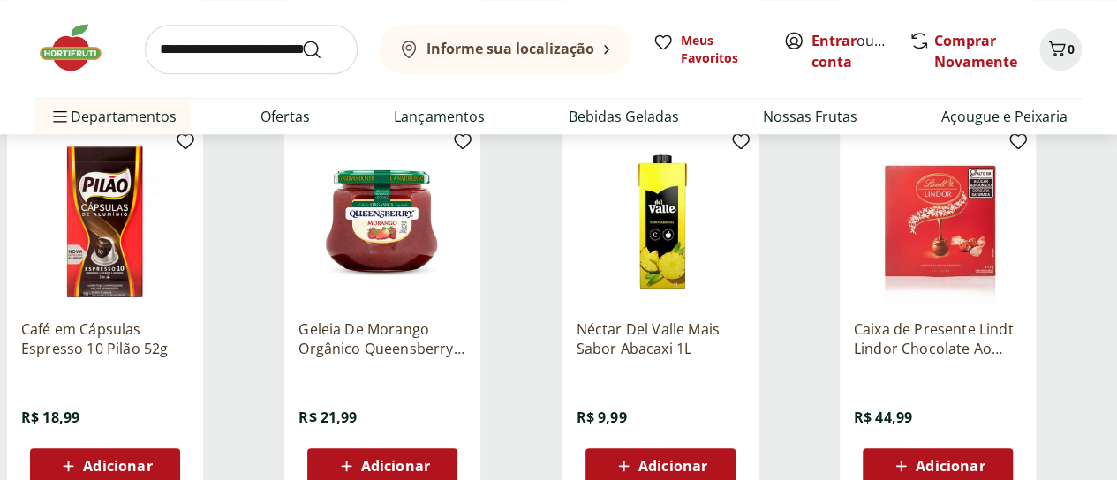
scroll to position [30935, 0]
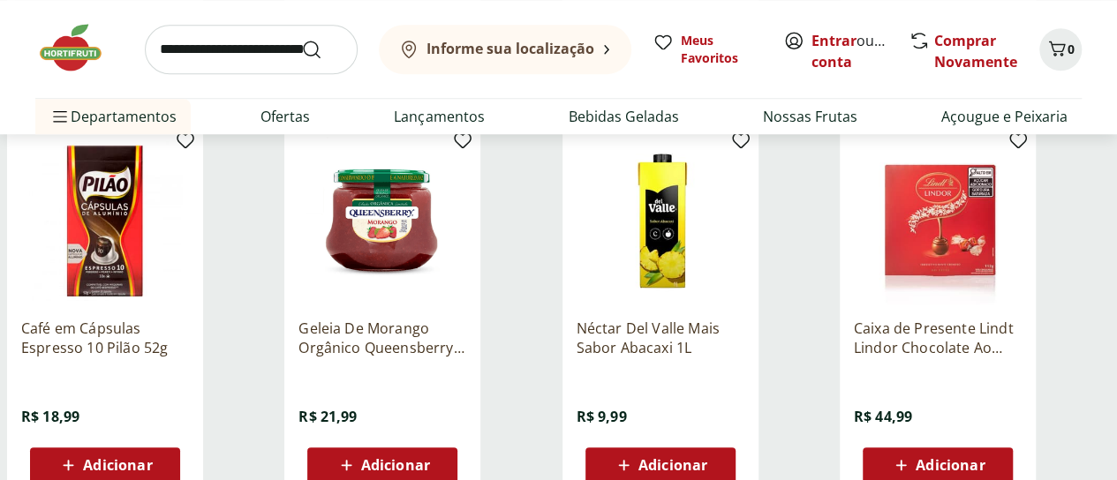
click at [1022, 211] on img at bounding box center [938, 221] width 168 height 168
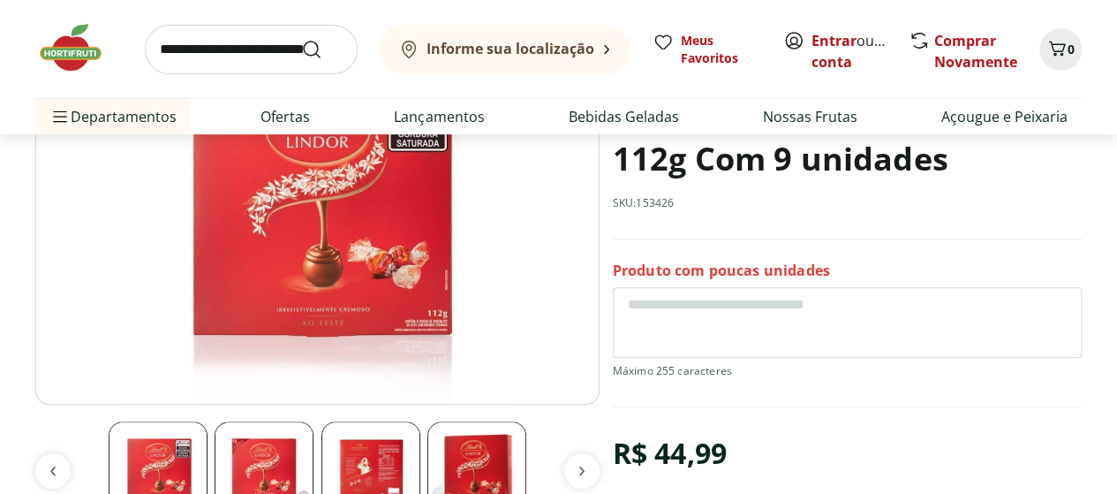
scroll to position [247, 0]
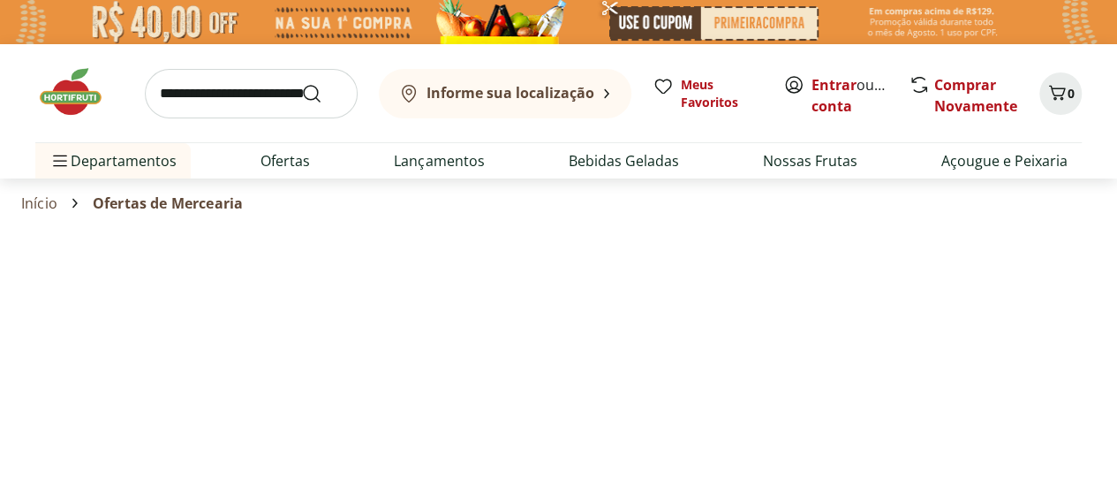
select select "**********"
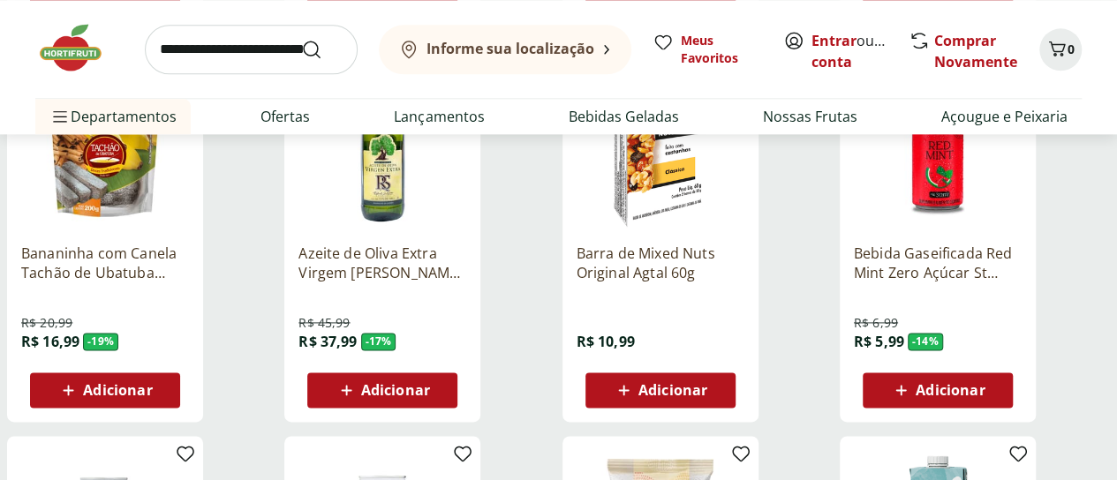
scroll to position [1070, 0]
